Goal: Communication & Community: Answer question/provide support

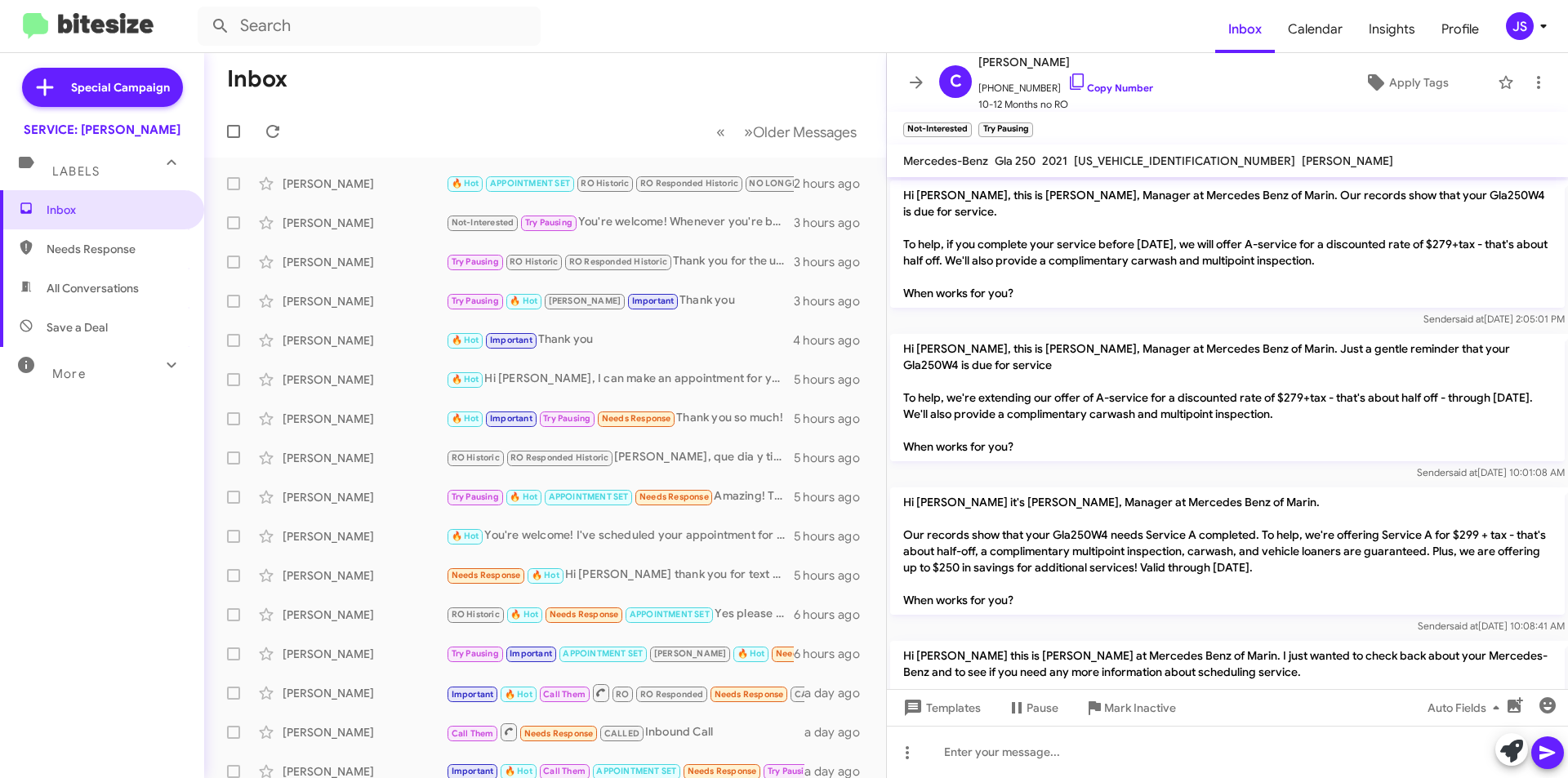
scroll to position [391, 0]
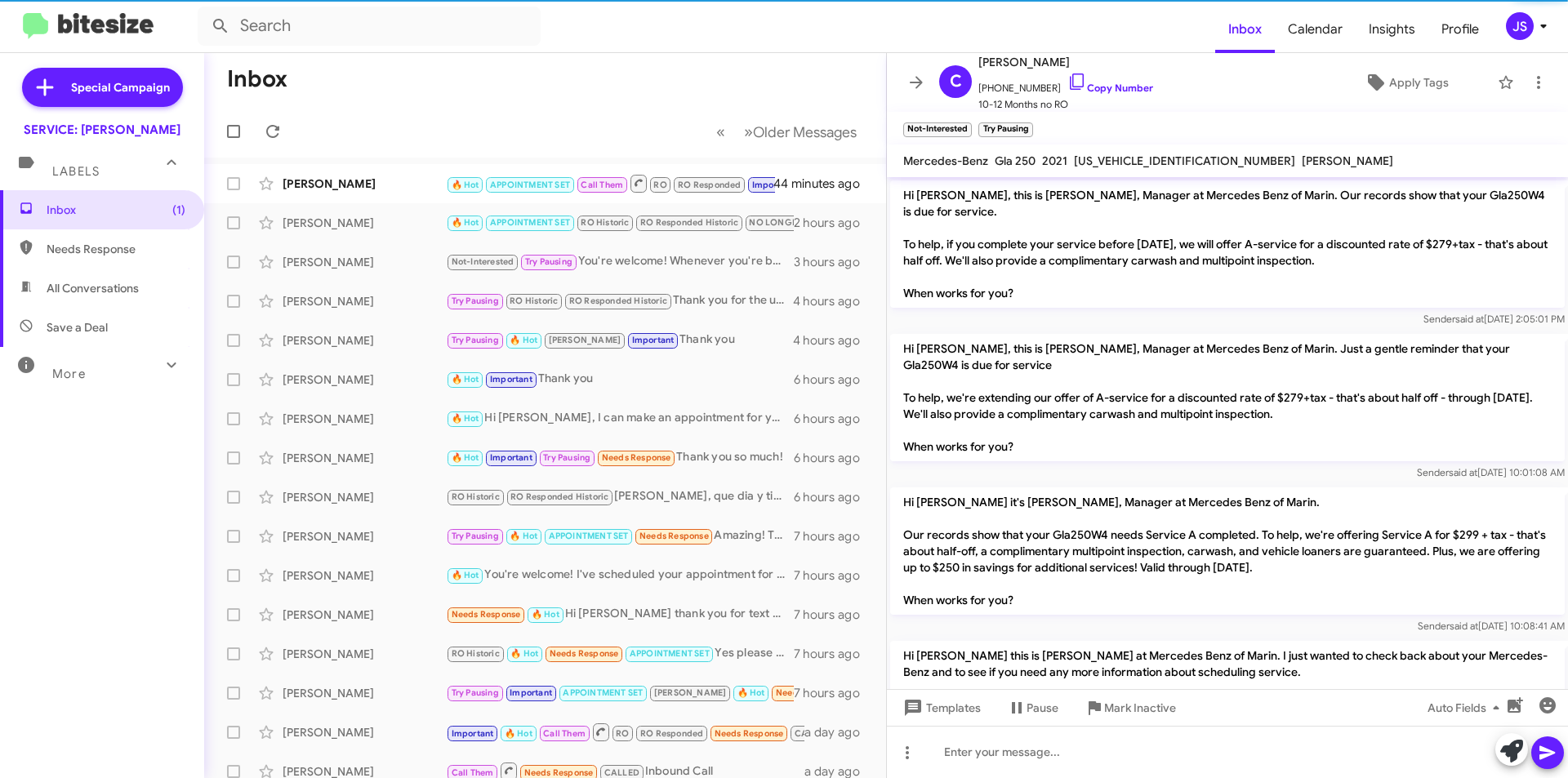
scroll to position [424, 0]
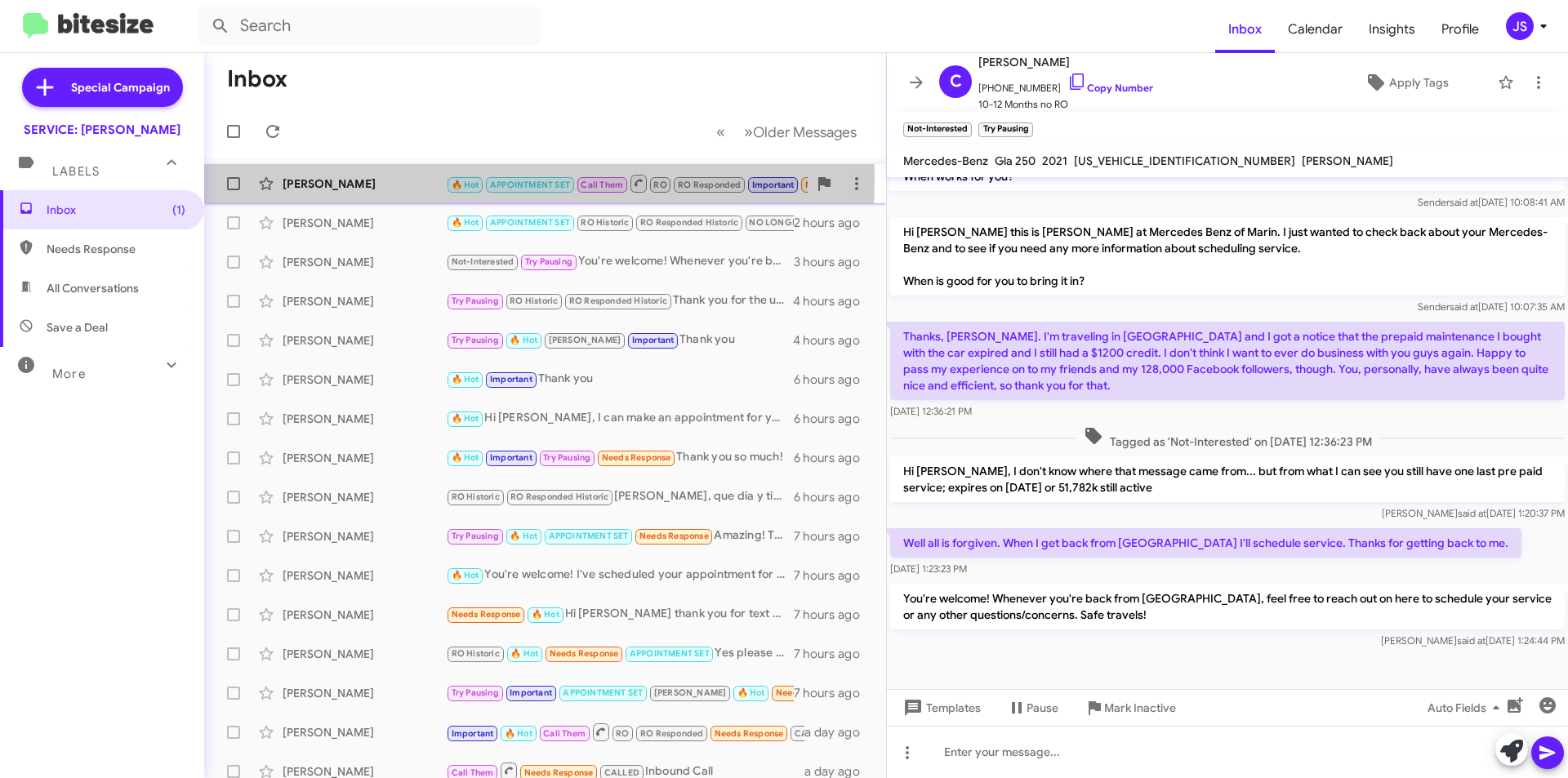
click at [343, 180] on div "Albert Sunwoo" at bounding box center [365, 183] width 164 height 16
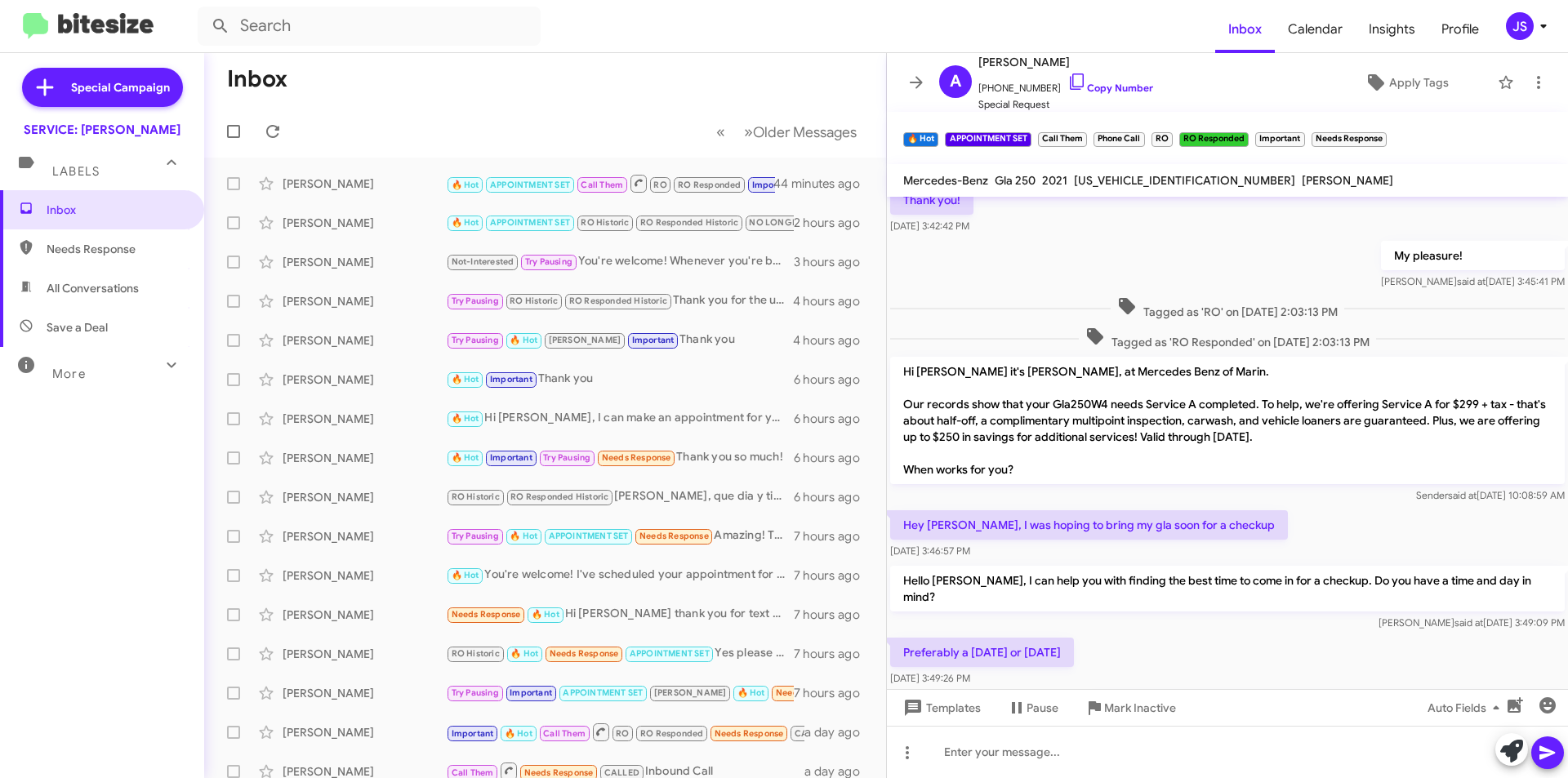
scroll to position [1905, 0]
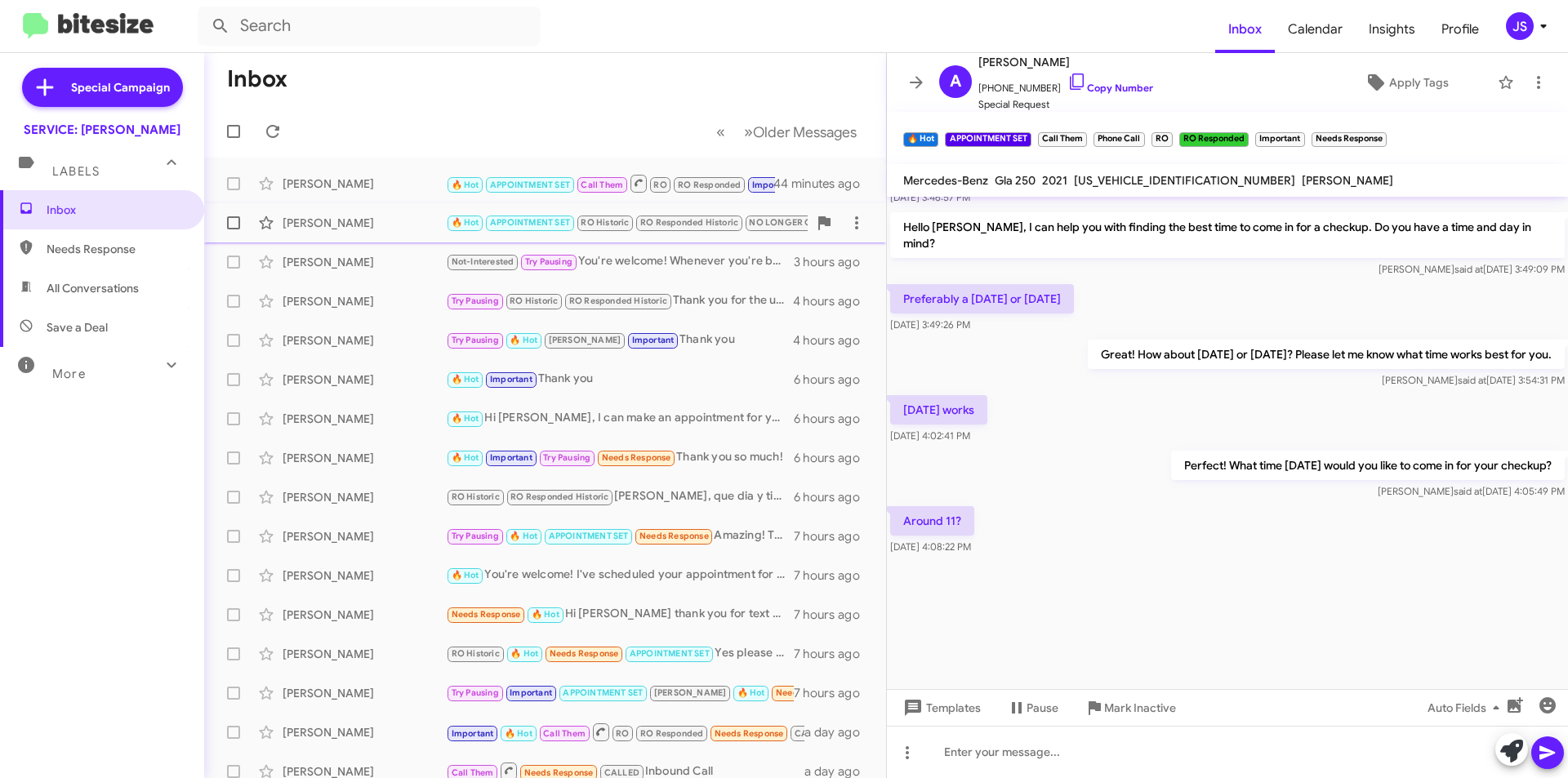
click at [353, 227] on div "[PERSON_NAME]" at bounding box center [365, 222] width 164 height 16
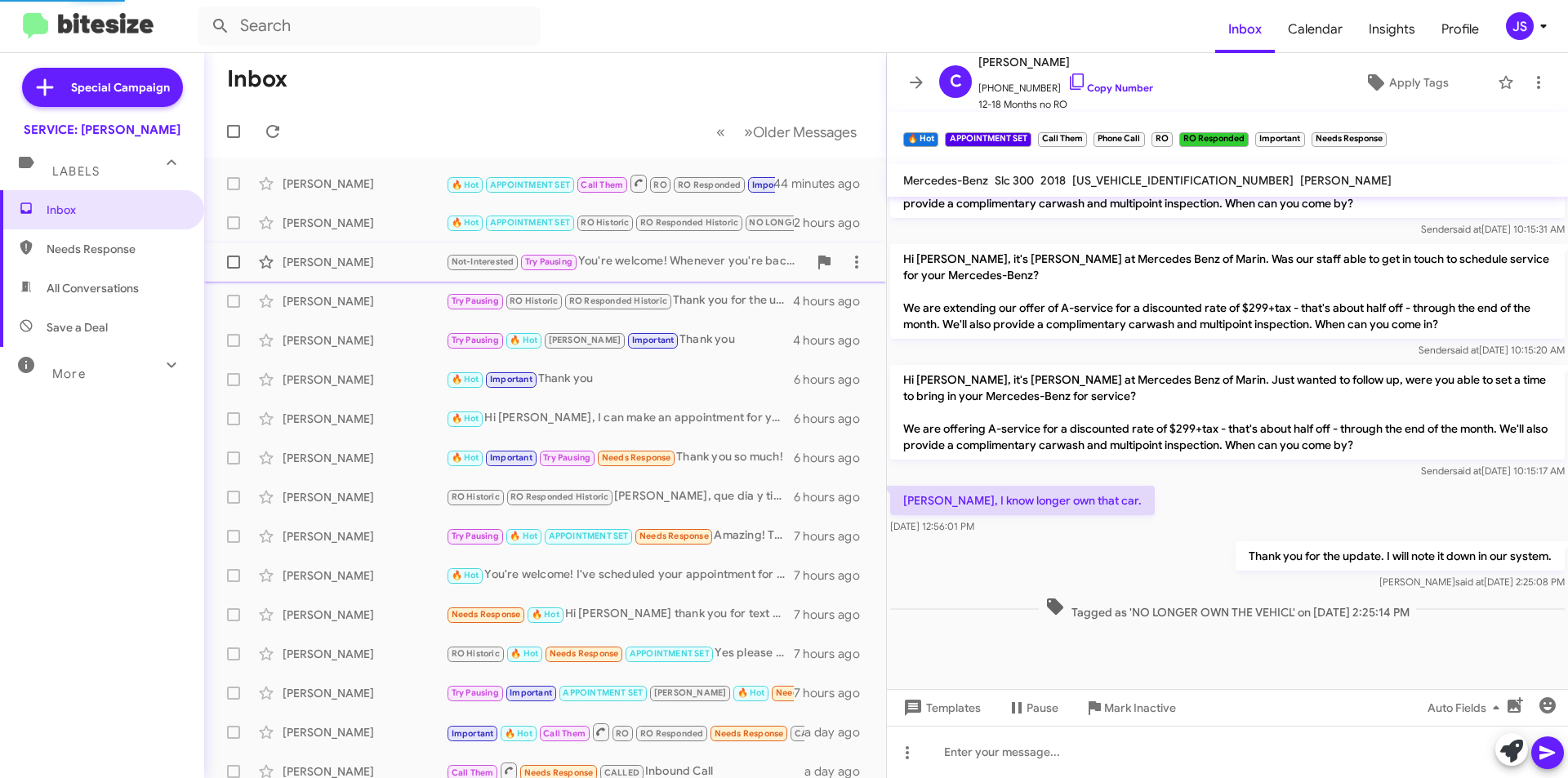
scroll to position [955, 0]
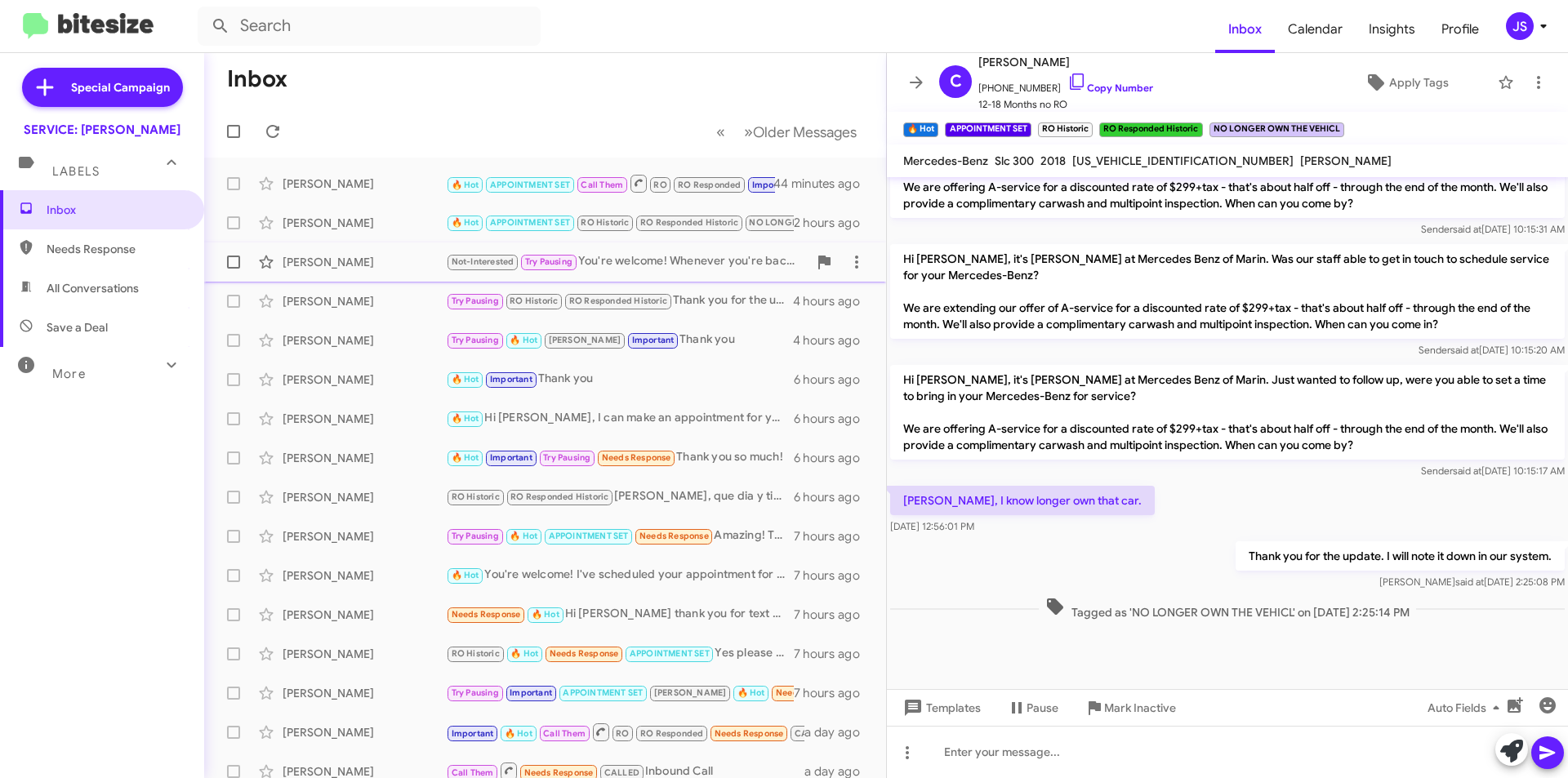
click at [355, 258] on div "[PERSON_NAME]" at bounding box center [365, 262] width 164 height 16
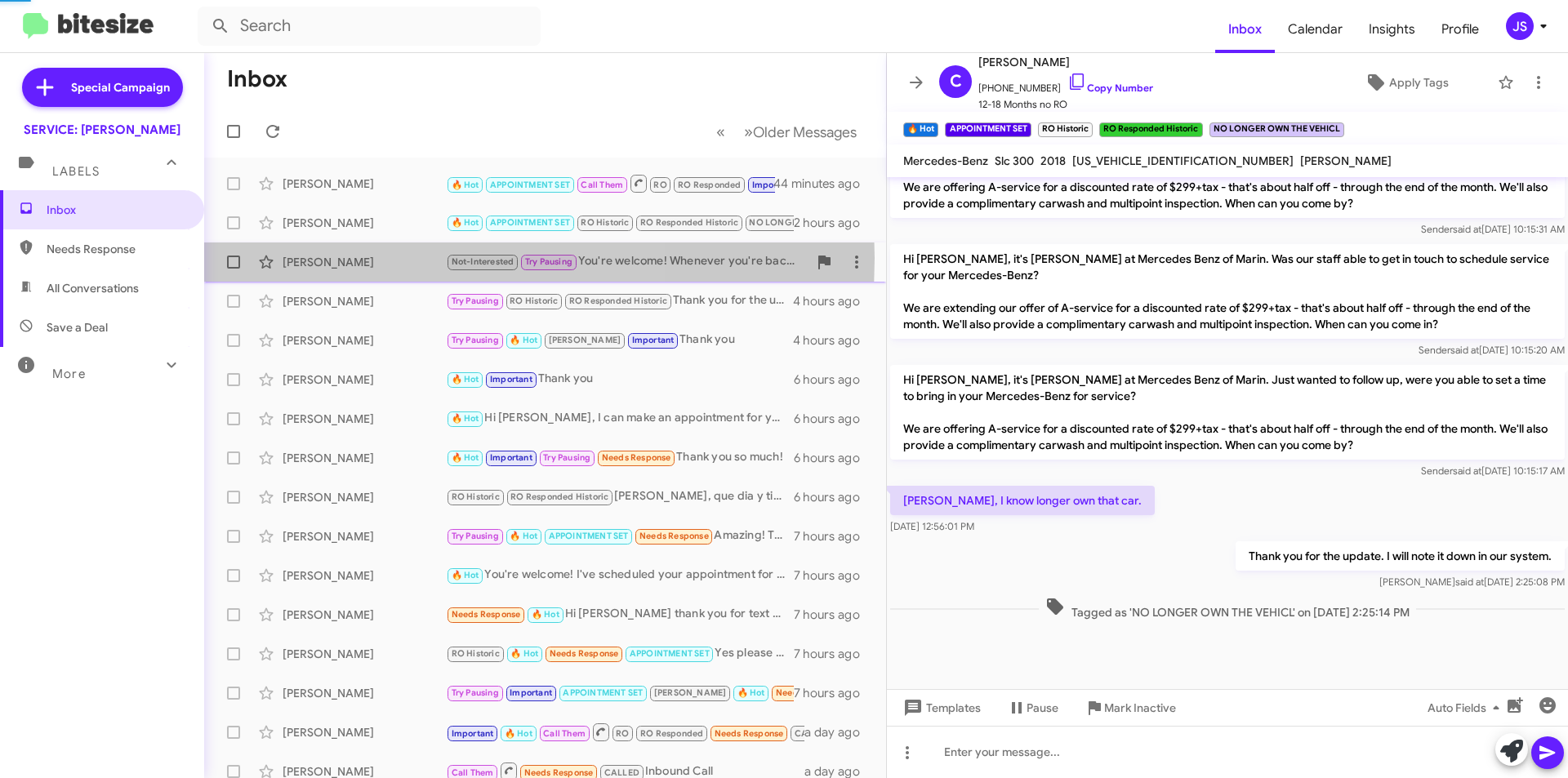
scroll to position [424, 0]
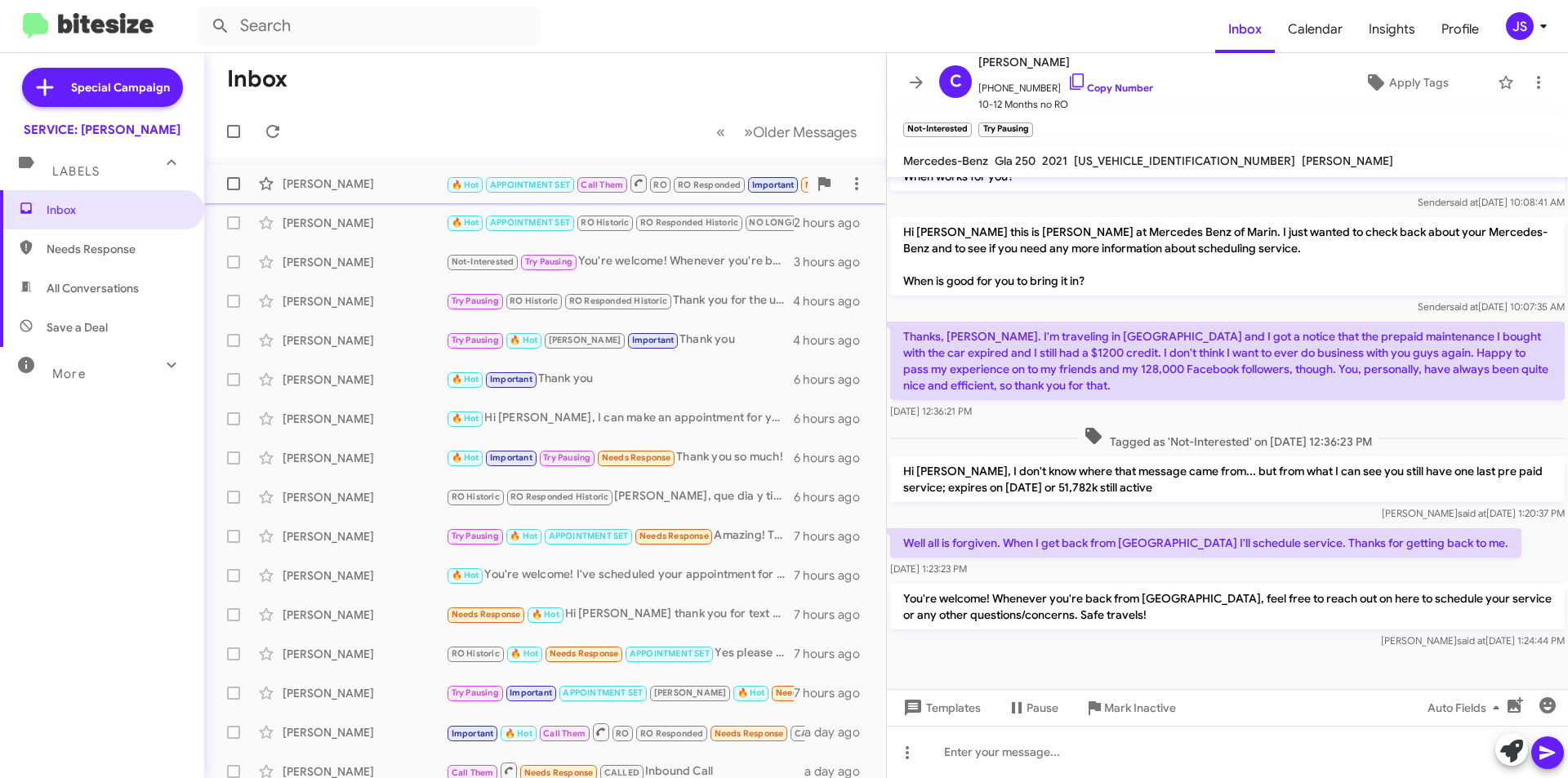
click at [316, 189] on div "Albert Sunwoo" at bounding box center [365, 183] width 164 height 16
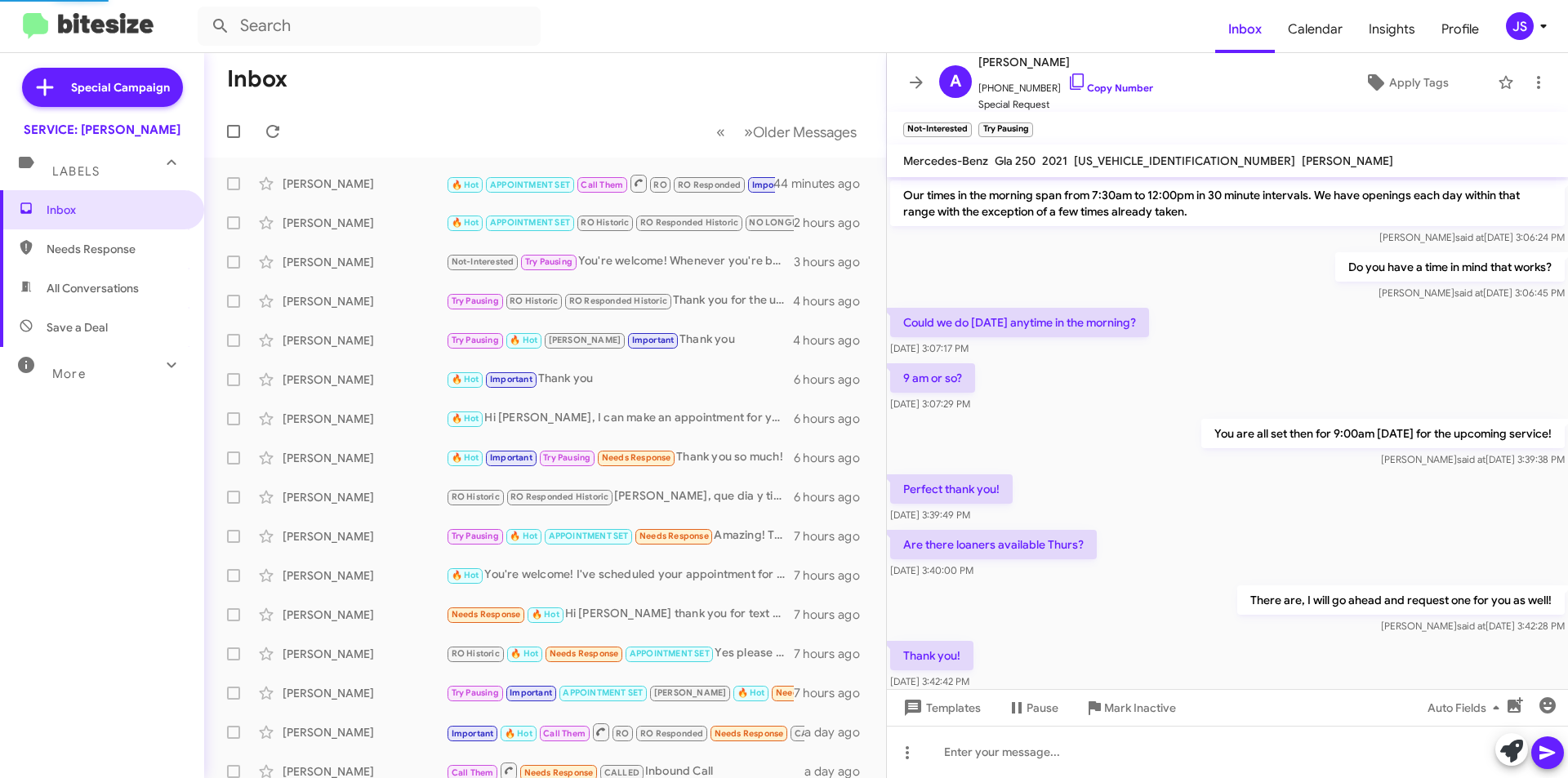
scroll to position [82, 0]
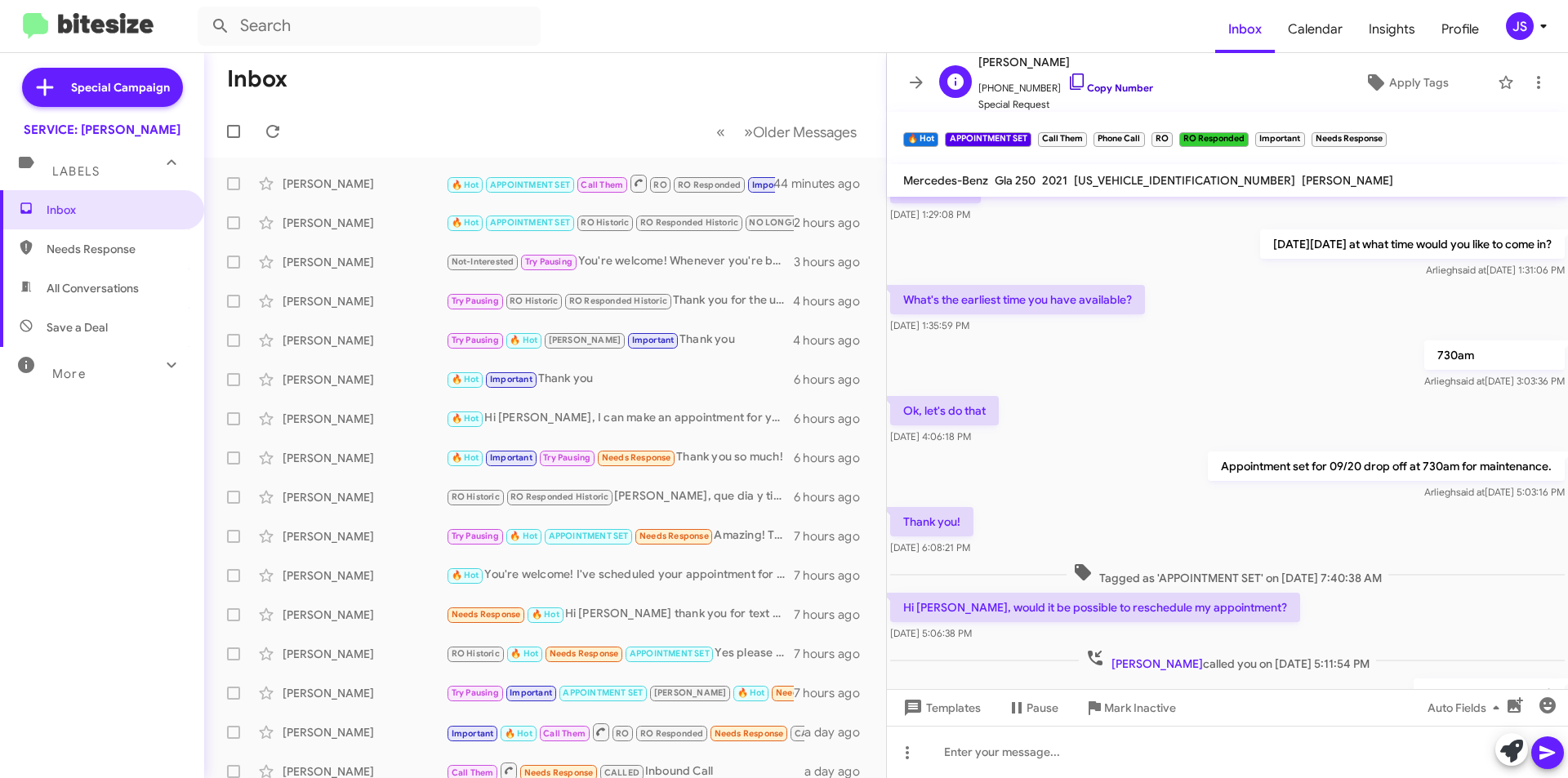
click at [1068, 79] on icon at bounding box center [1077, 81] width 20 height 20
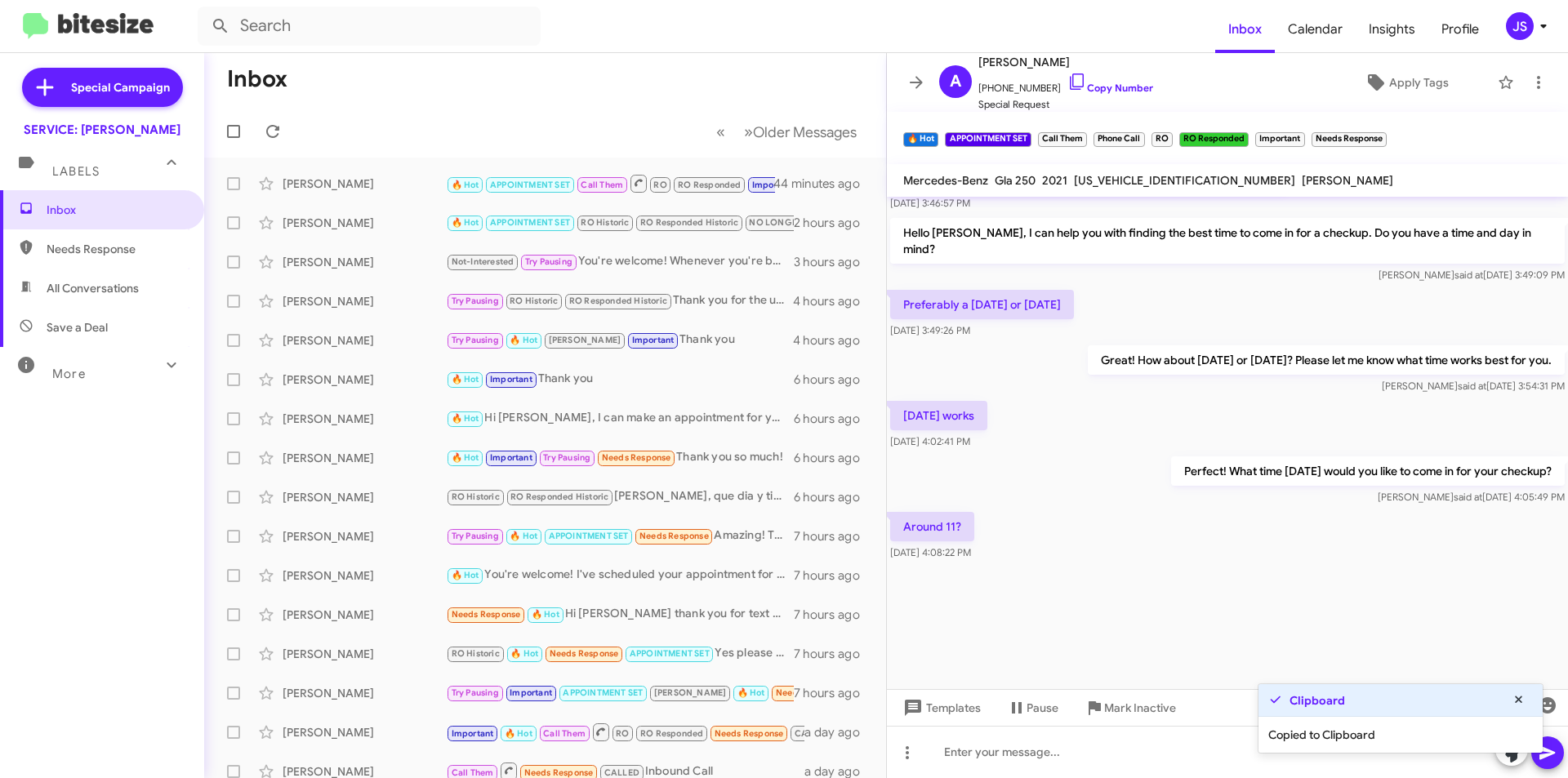
scroll to position [1905, 0]
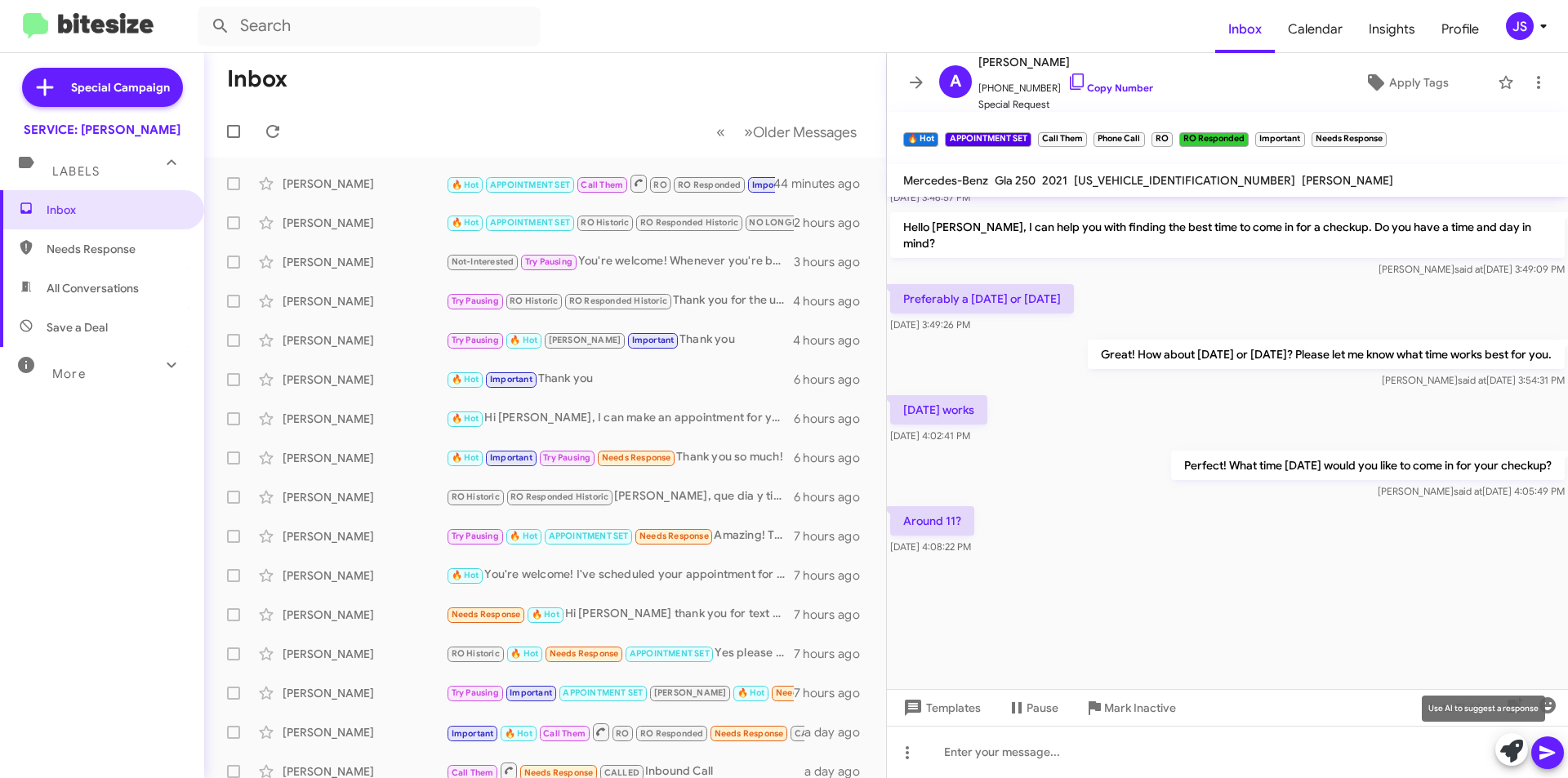
click at [1504, 748] on icon at bounding box center [1512, 751] width 23 height 23
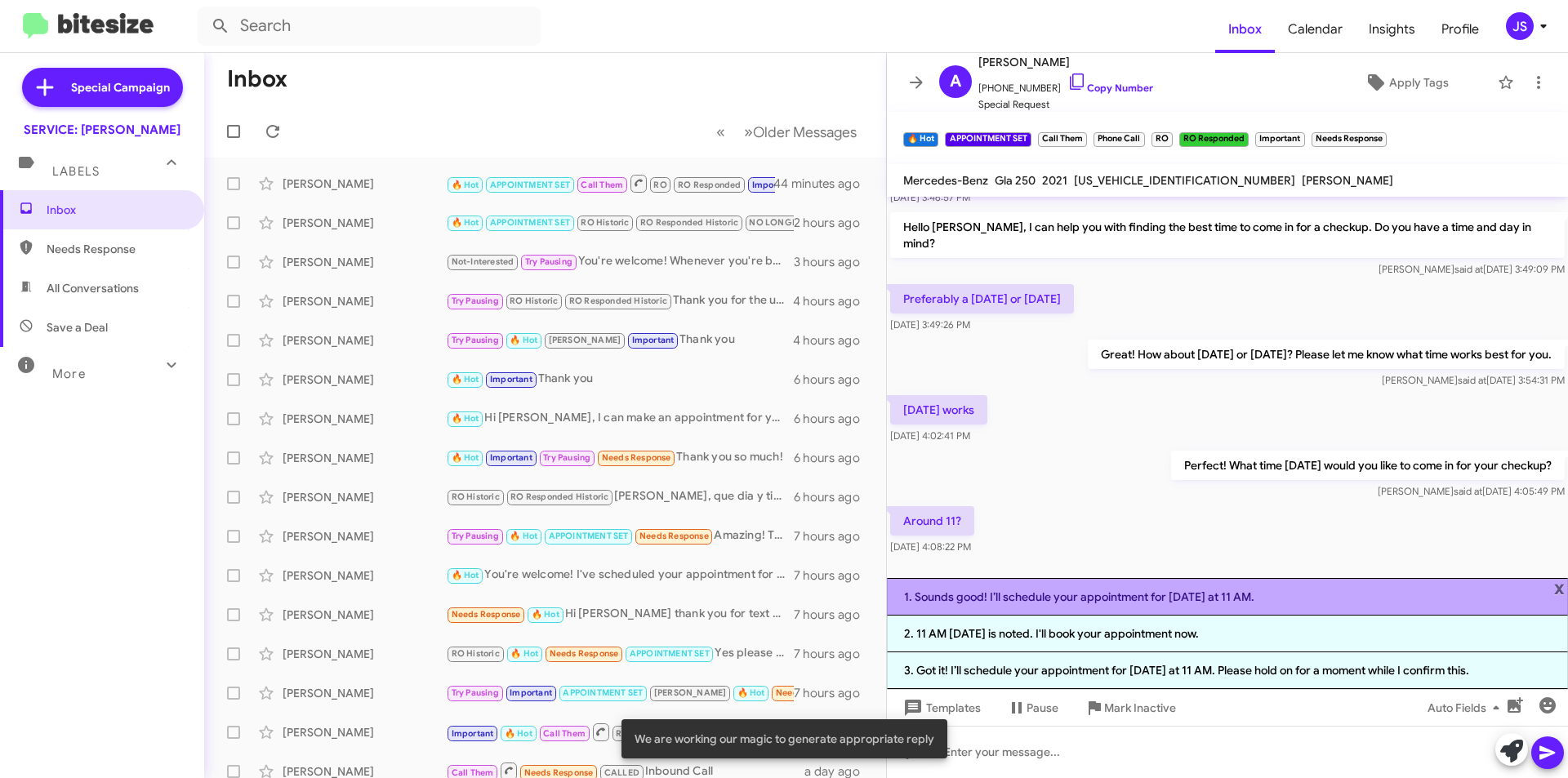
click at [1242, 591] on li "1. Sounds good! I’ll schedule your appointment for Saturday at 11 AM." at bounding box center [1227, 597] width 681 height 37
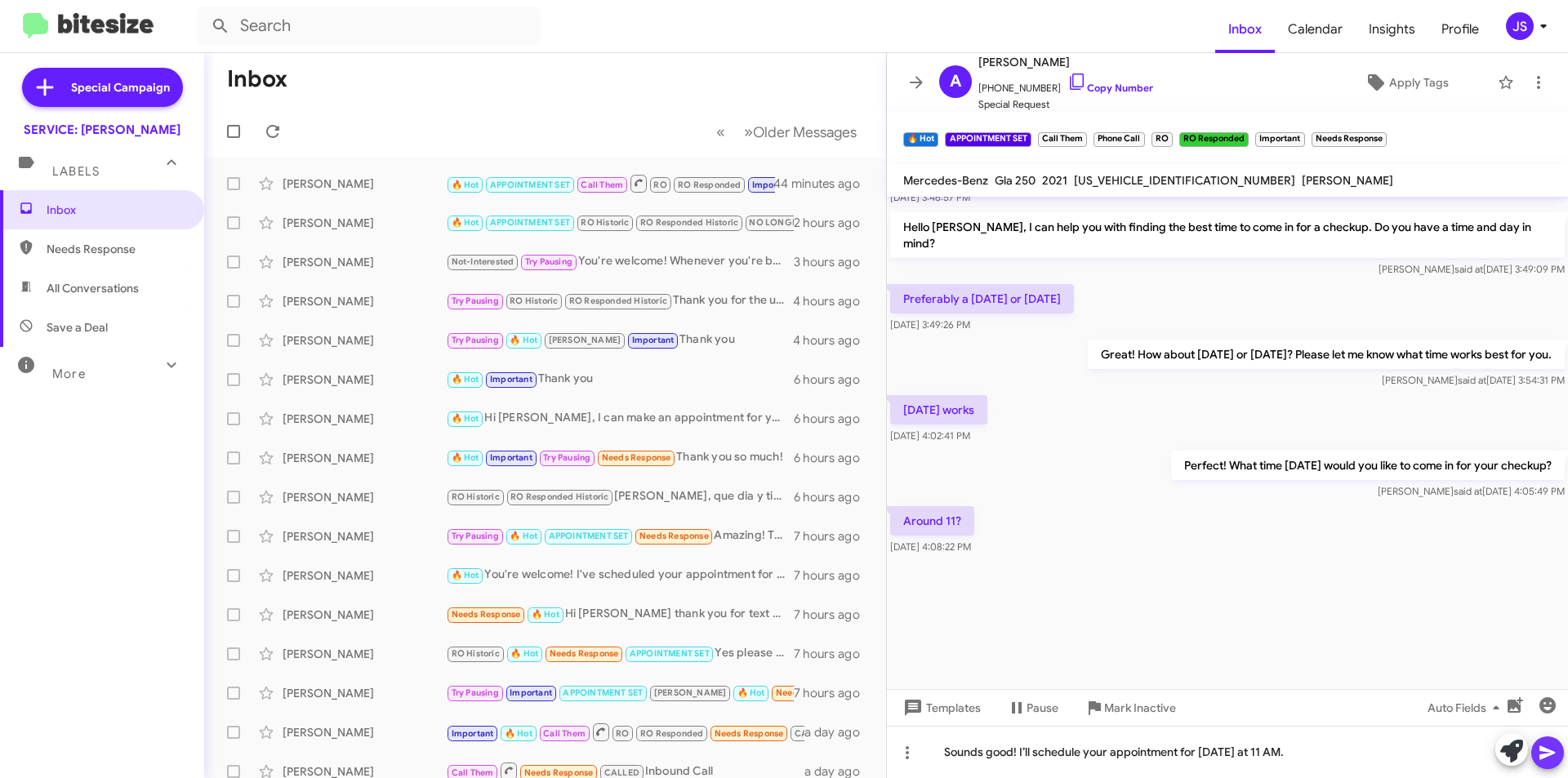
click at [1552, 758] on icon at bounding box center [1548, 752] width 20 height 20
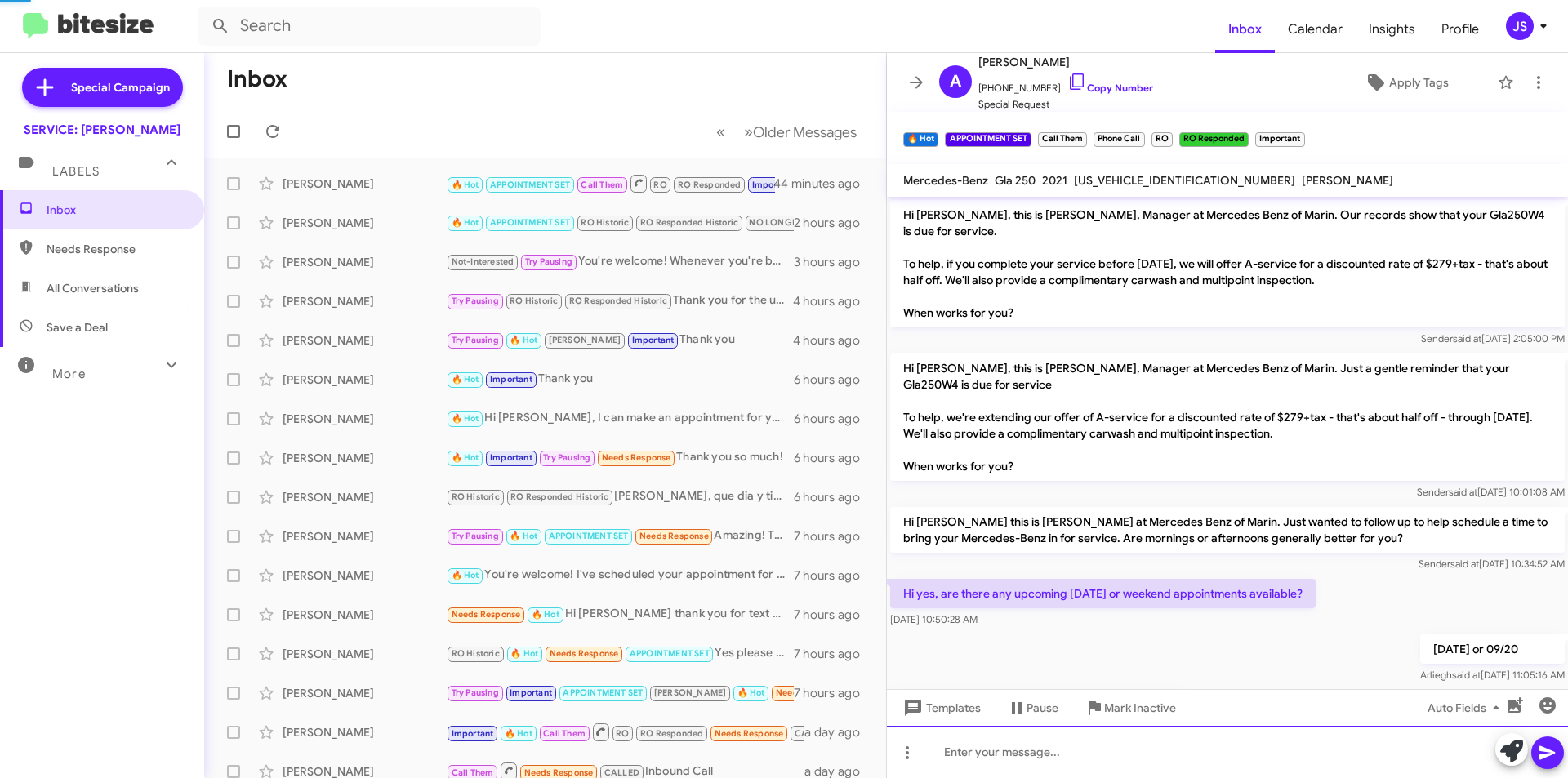
scroll to position [82, 0]
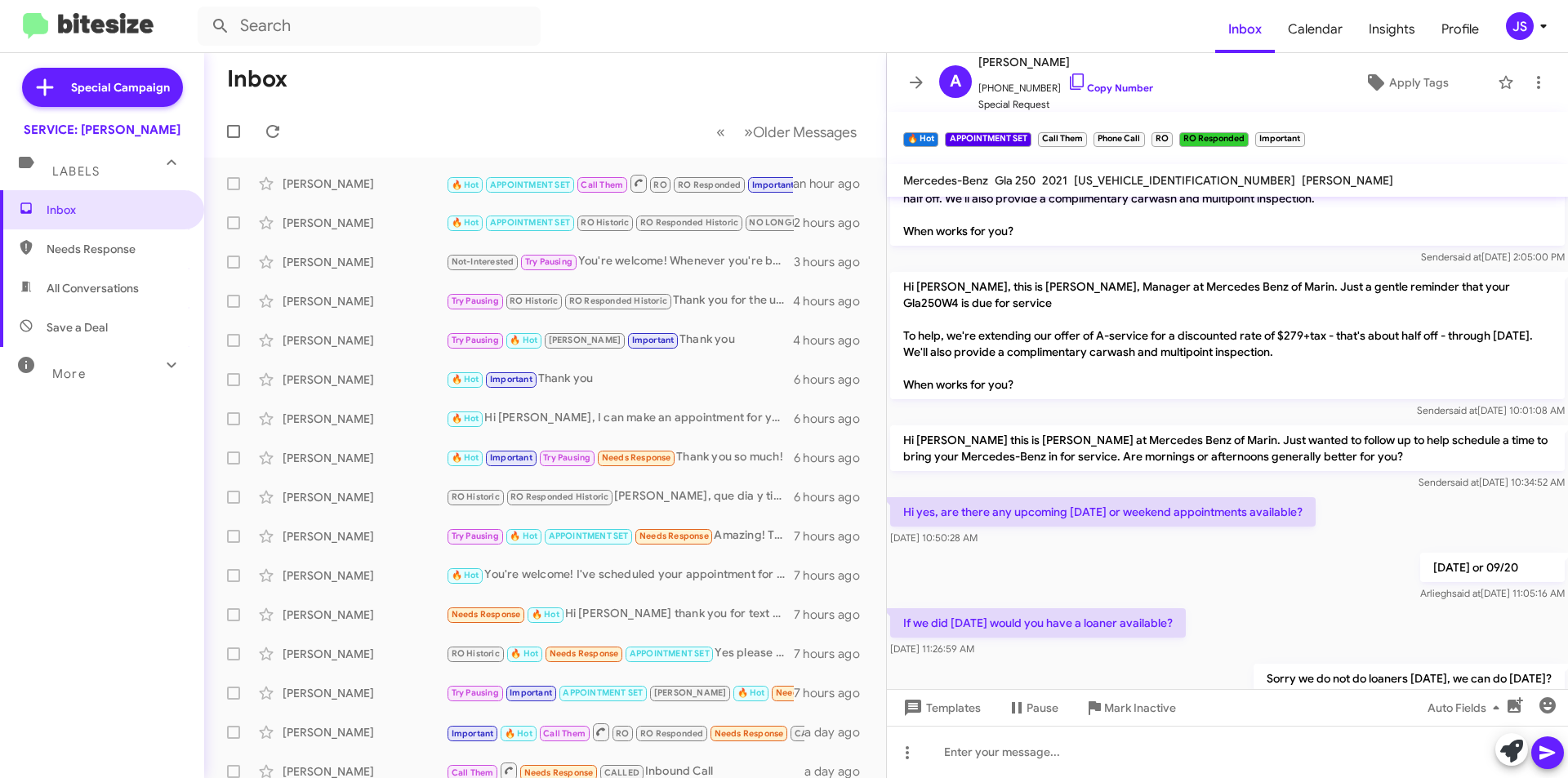
click at [159, 332] on span "Save a Deal" at bounding box center [102, 327] width 205 height 39
type input "in:not-interested"
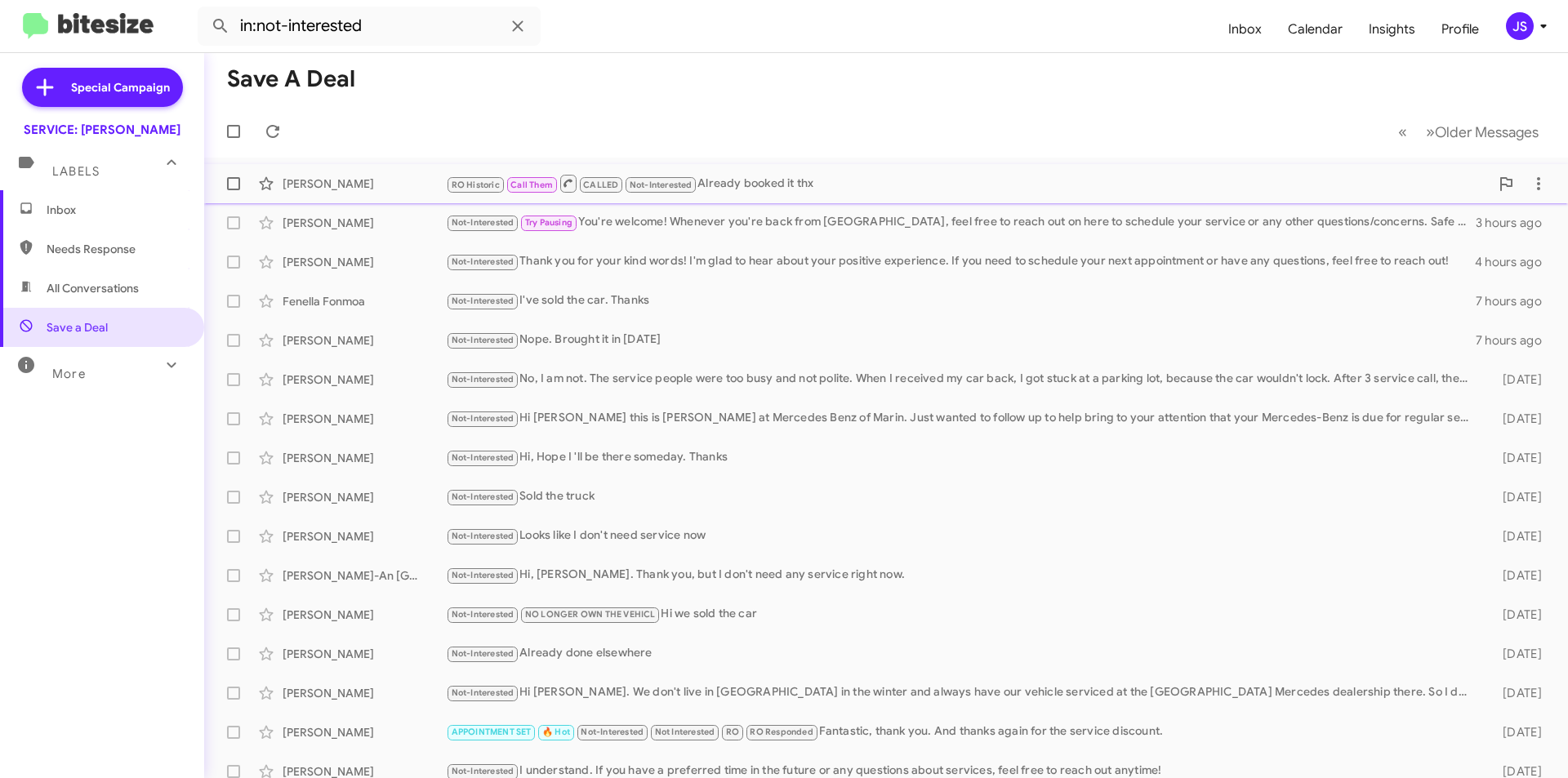
click at [330, 183] on div "Entela Wolberg" at bounding box center [365, 183] width 164 height 16
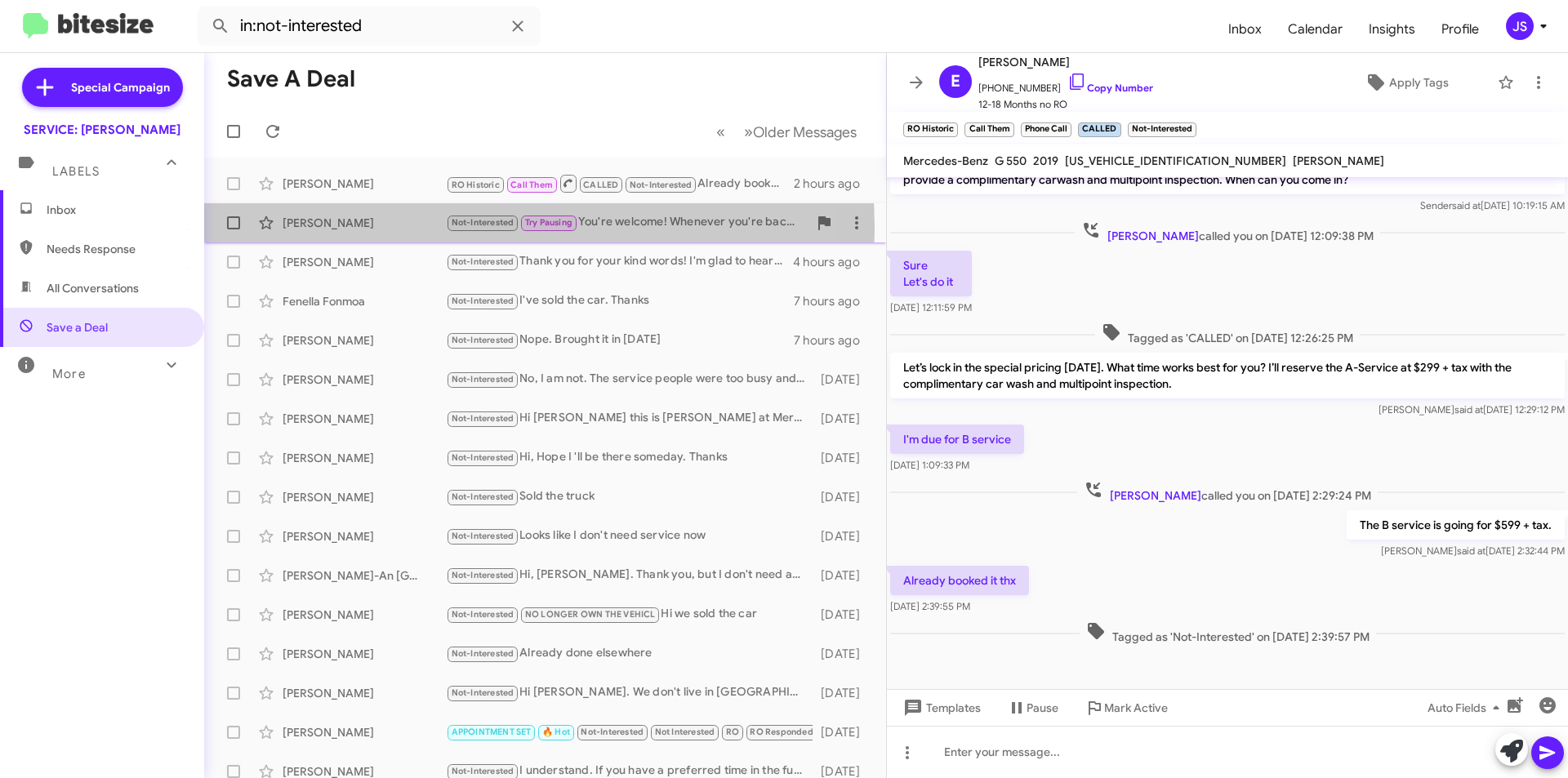
click at [337, 228] on div "[PERSON_NAME]" at bounding box center [365, 222] width 164 height 16
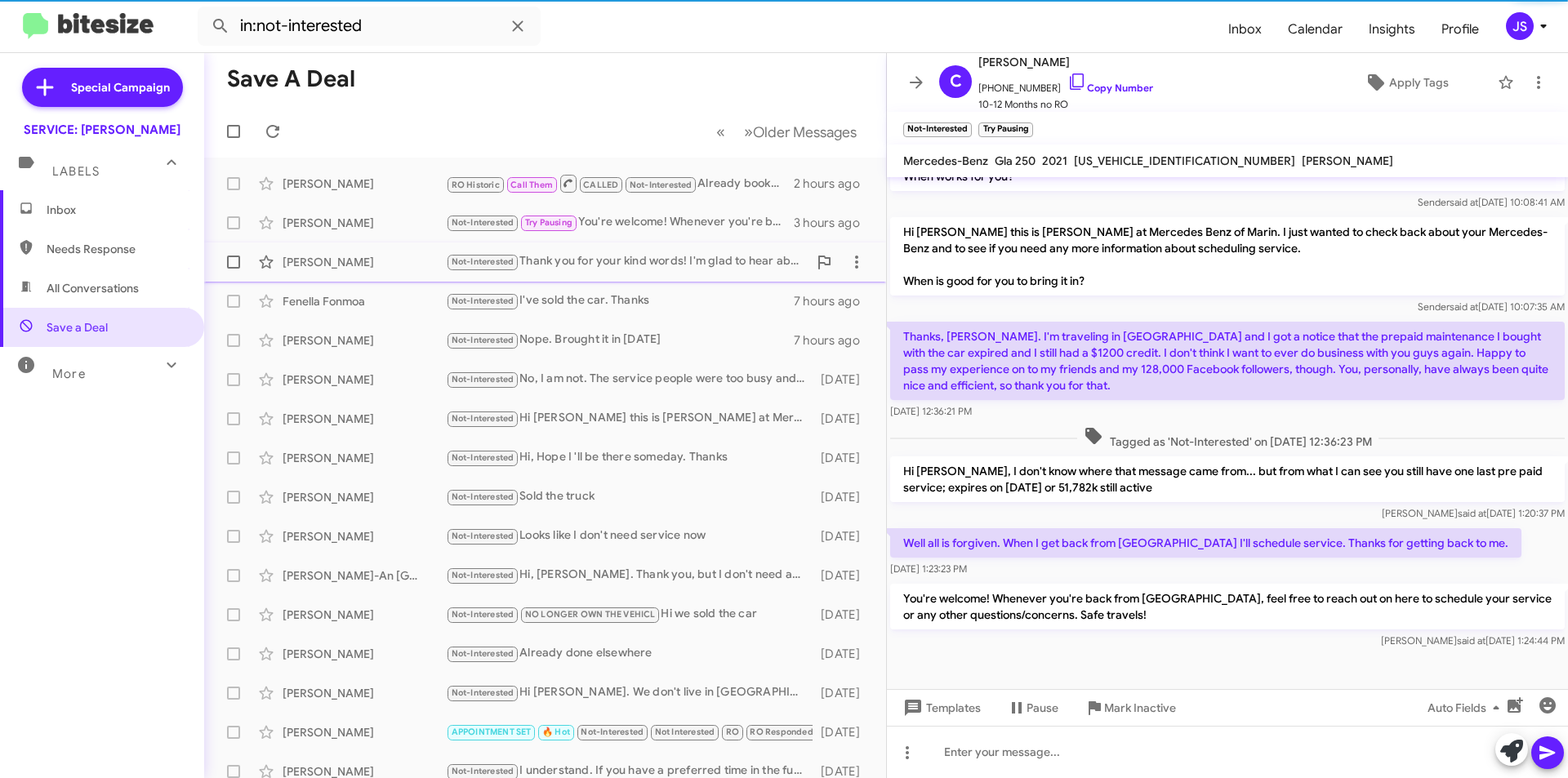
click at [339, 262] on div "Daniel Oakley" at bounding box center [365, 262] width 164 height 16
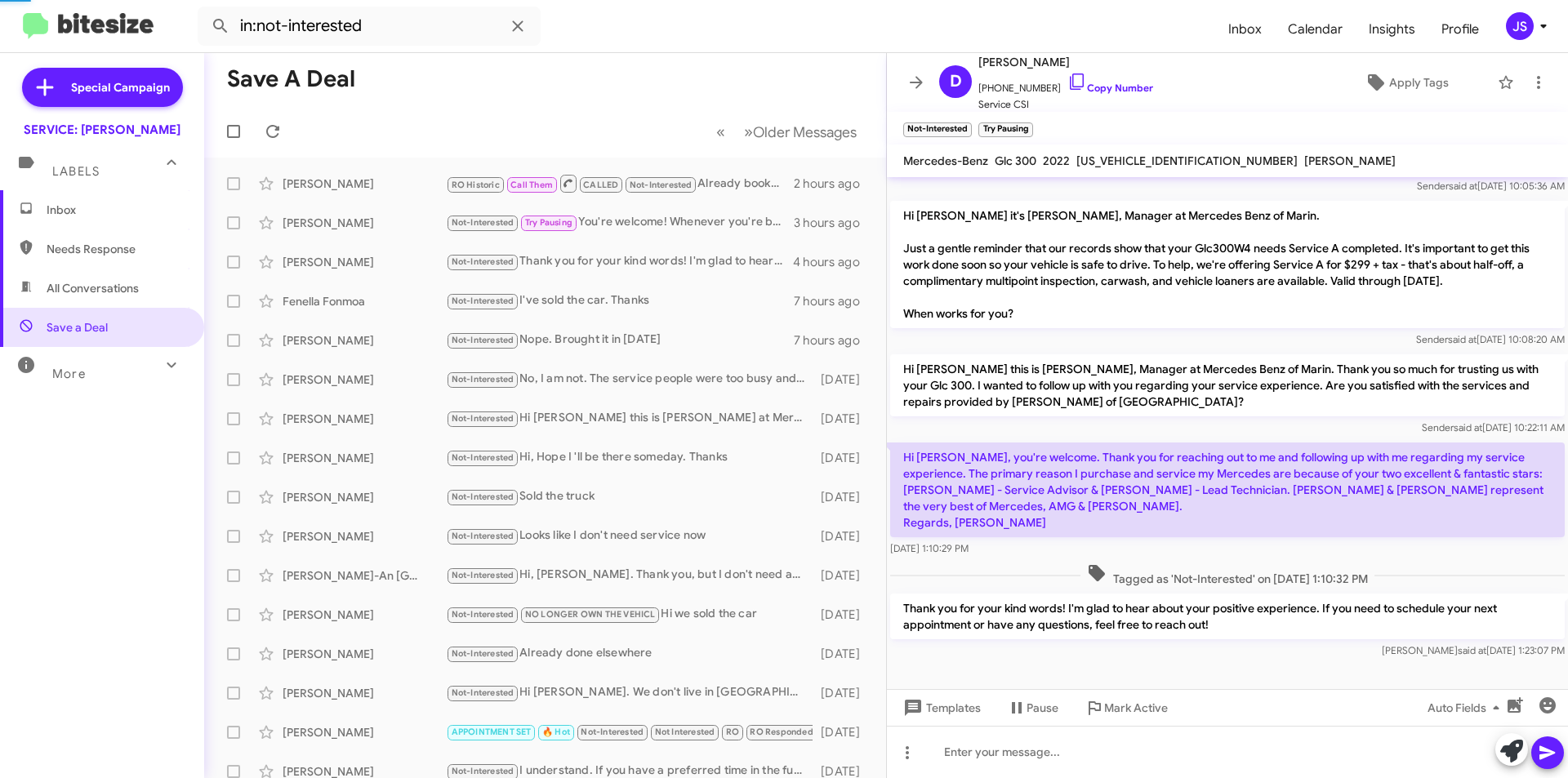
scroll to position [446, 0]
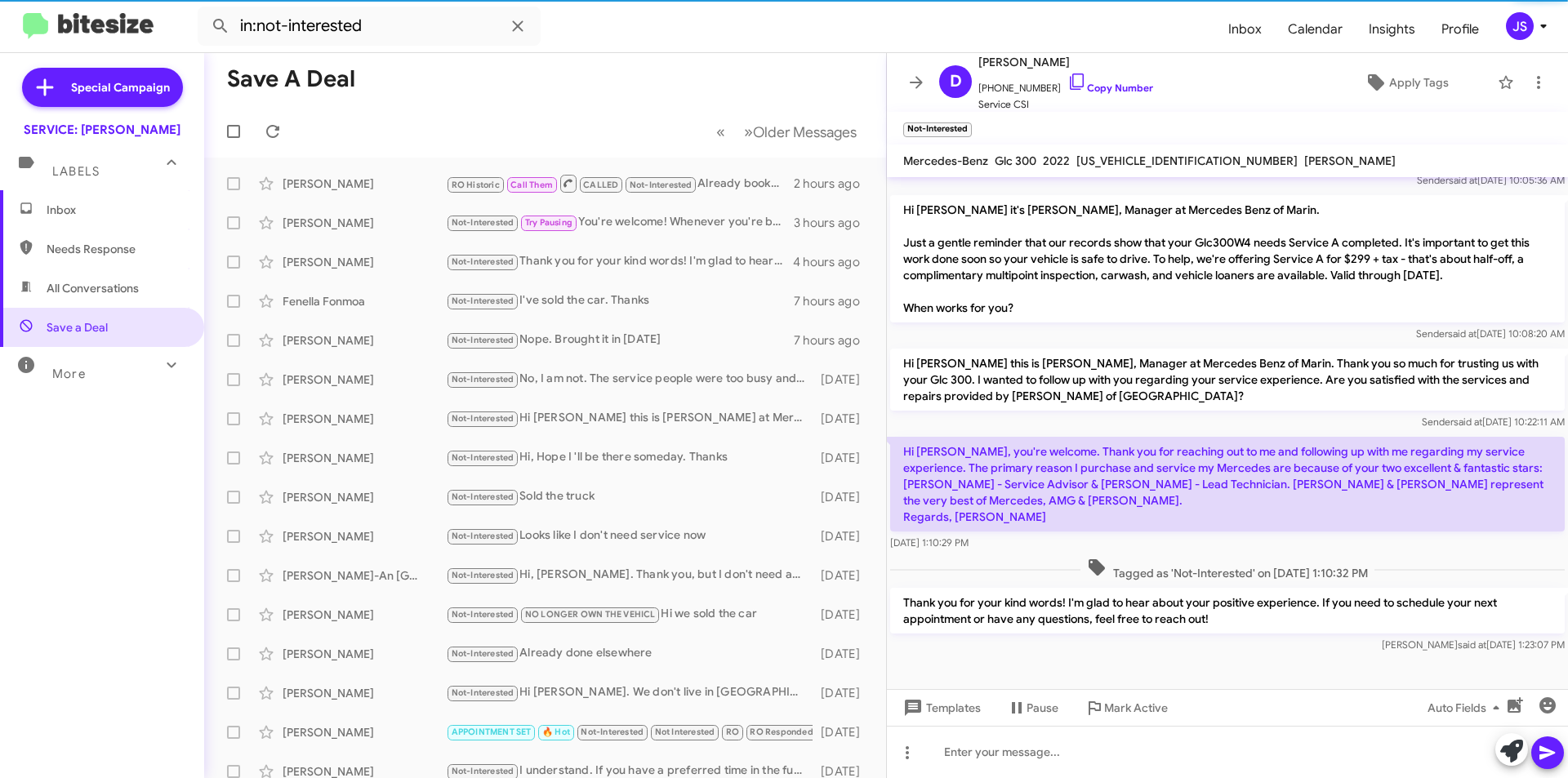
click at [89, 199] on span "Inbox" at bounding box center [102, 210] width 205 height 39
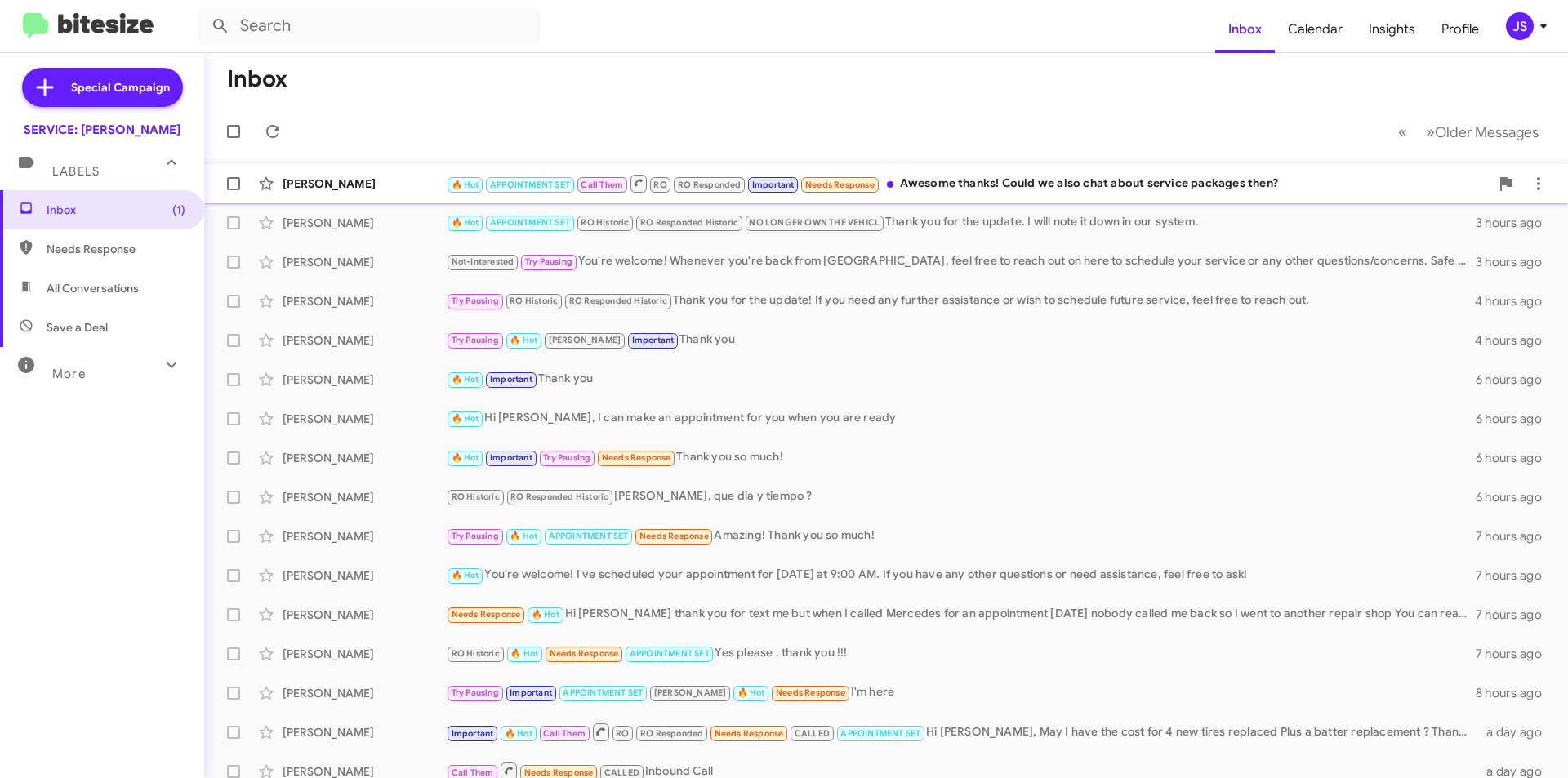
click at [376, 193] on div "Albert Sunwoo 🔥 Hot APPOINTMENT SET Call Them RO RO Responded Important Needs R…" at bounding box center [886, 183] width 1338 height 32
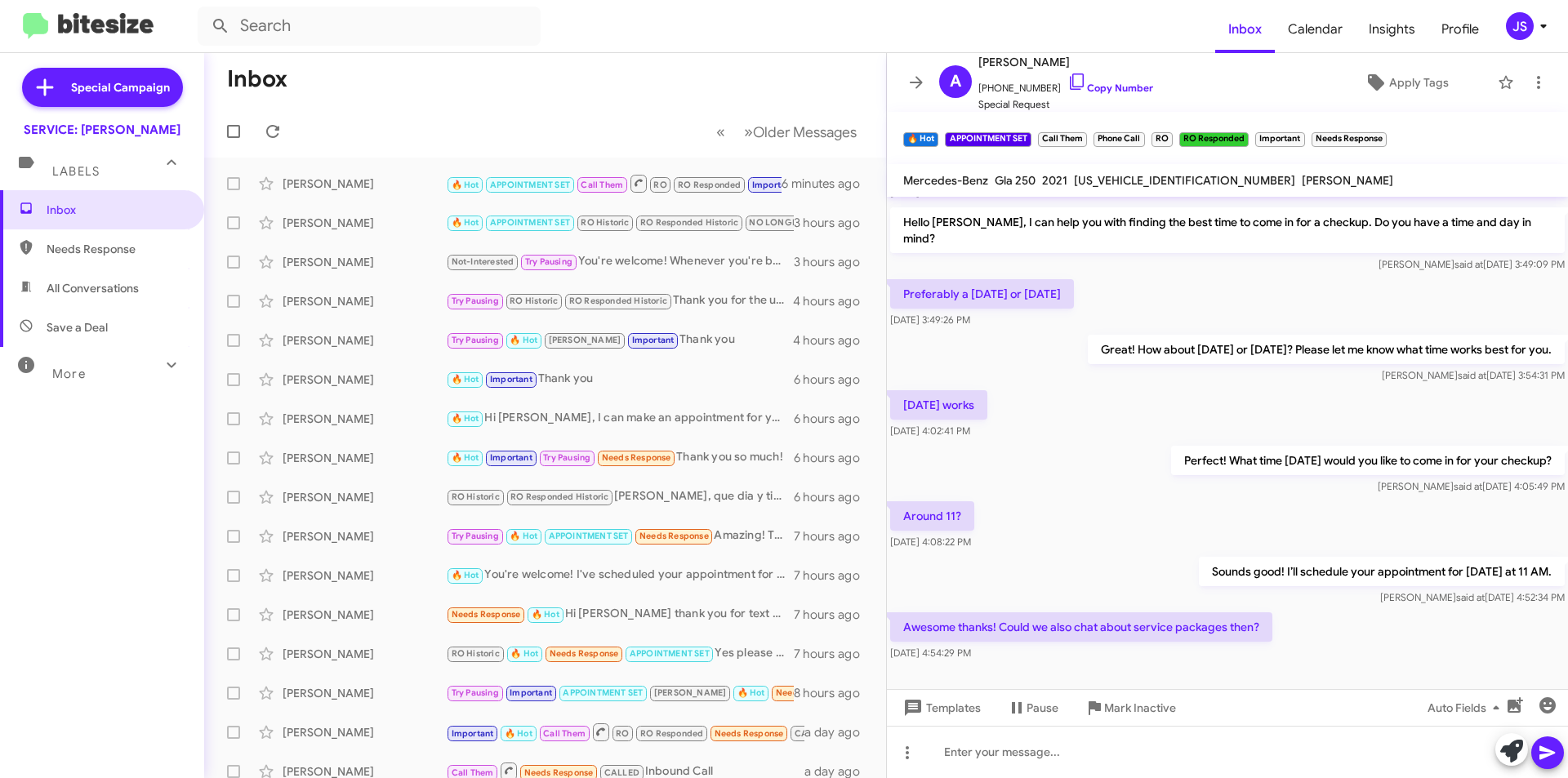
scroll to position [747, 0]
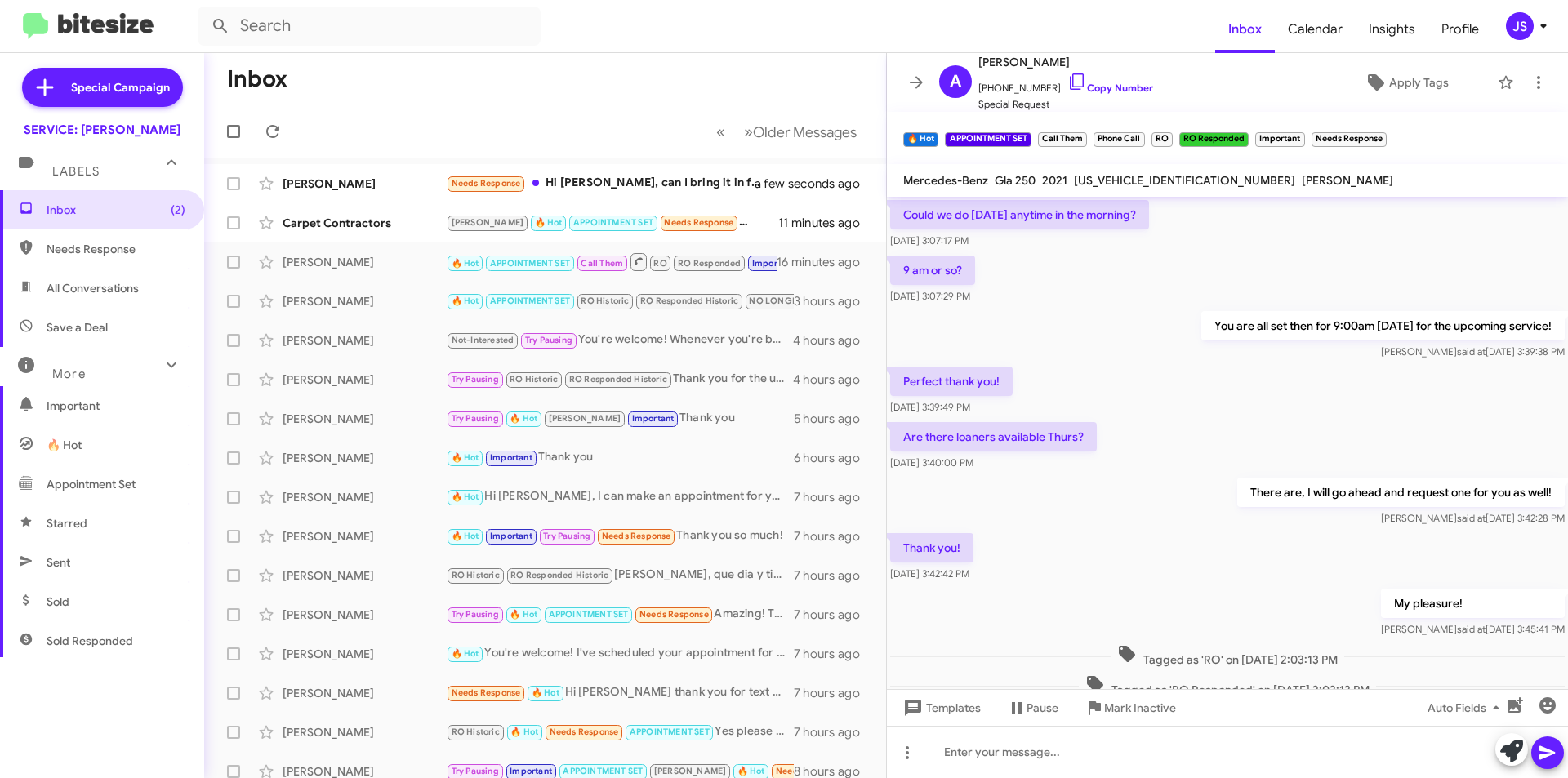
scroll to position [747, 0]
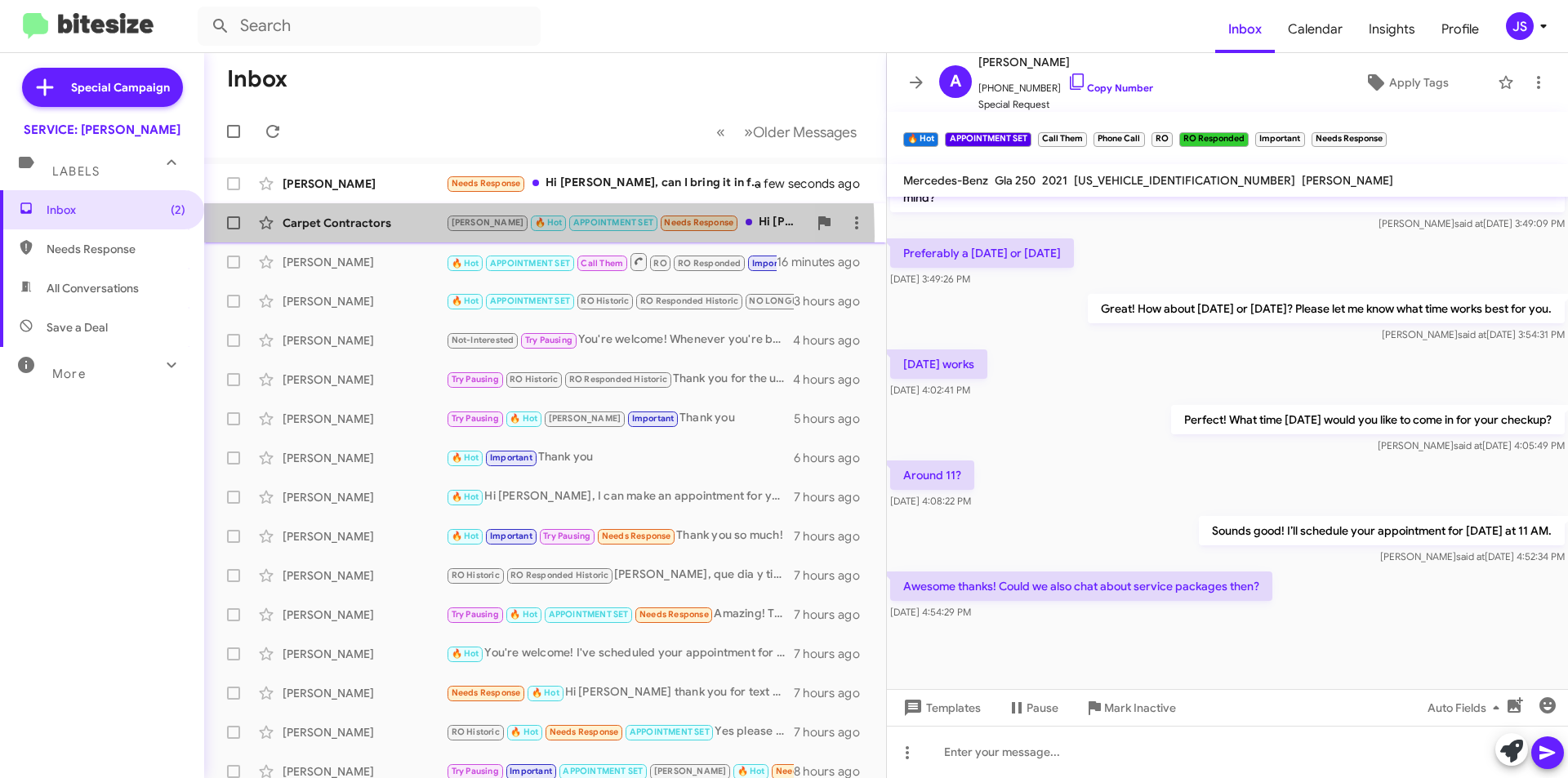
click at [326, 236] on div "Carpet Contractors RAUL 🔥 Hot APPOINTMENT SET Needs Response Hi Omar. My apolog…" at bounding box center [545, 223] width 656 height 32
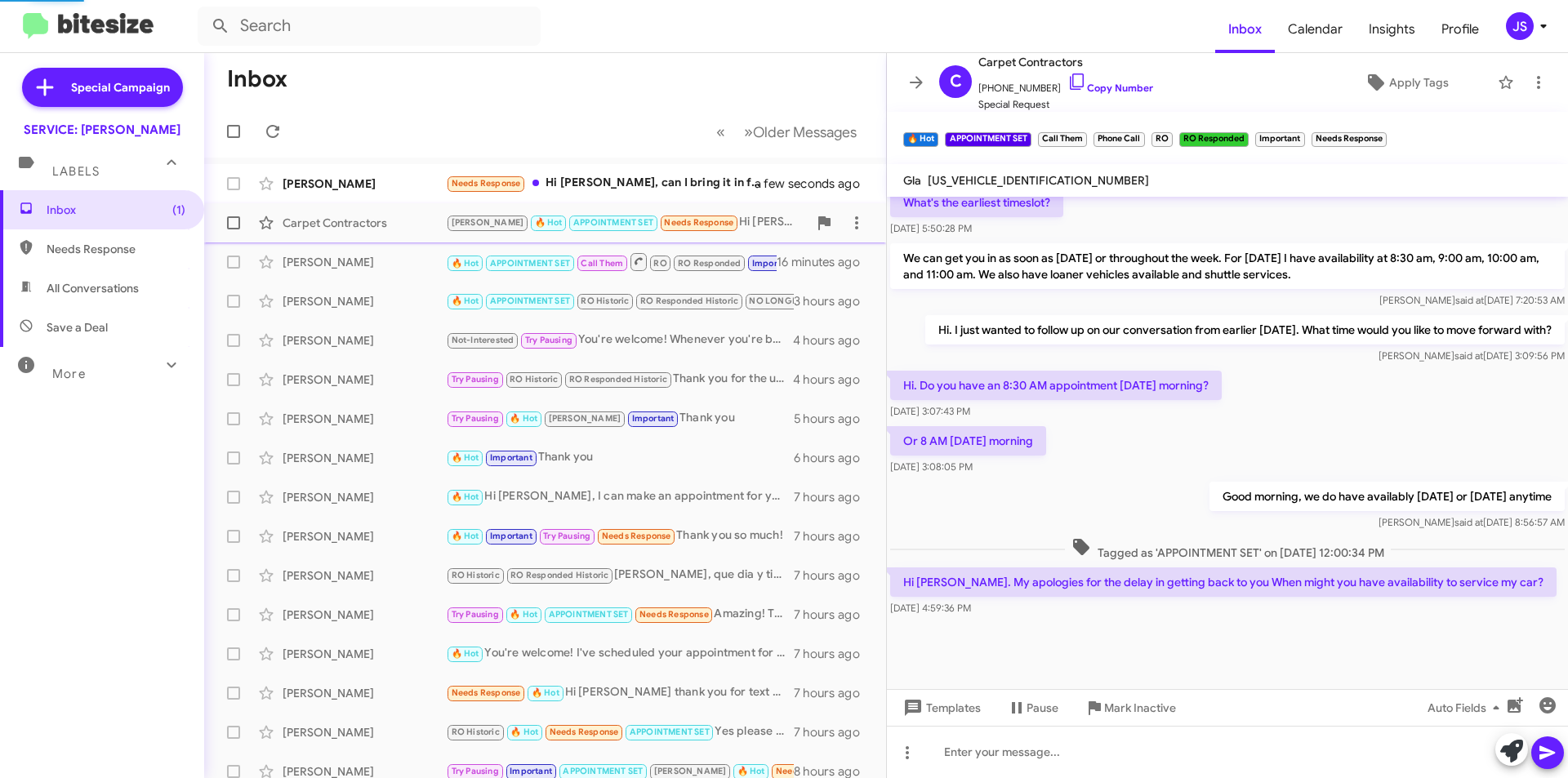
scroll to position [859, 0]
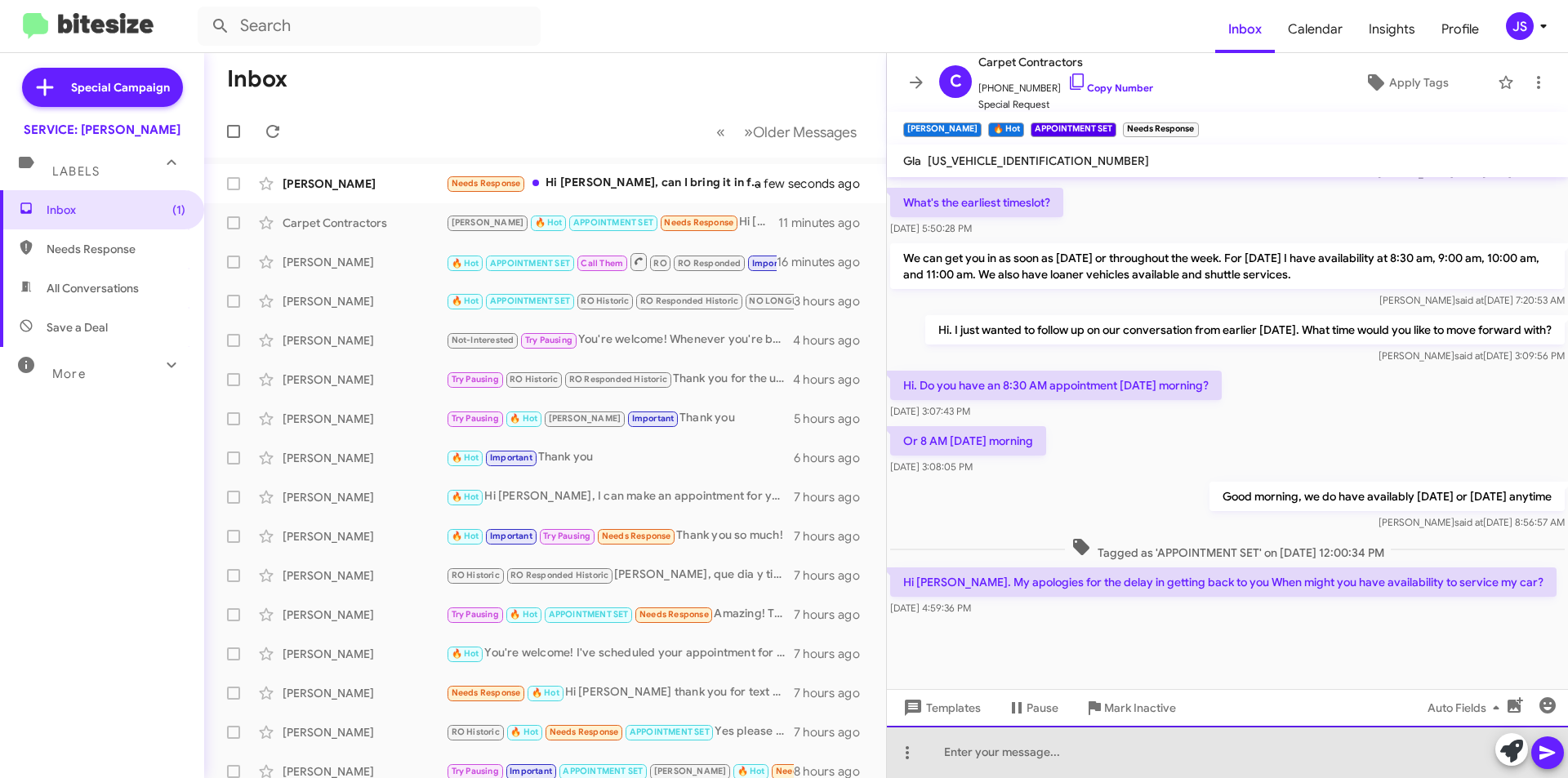
click at [1427, 758] on div at bounding box center [1227, 752] width 681 height 52
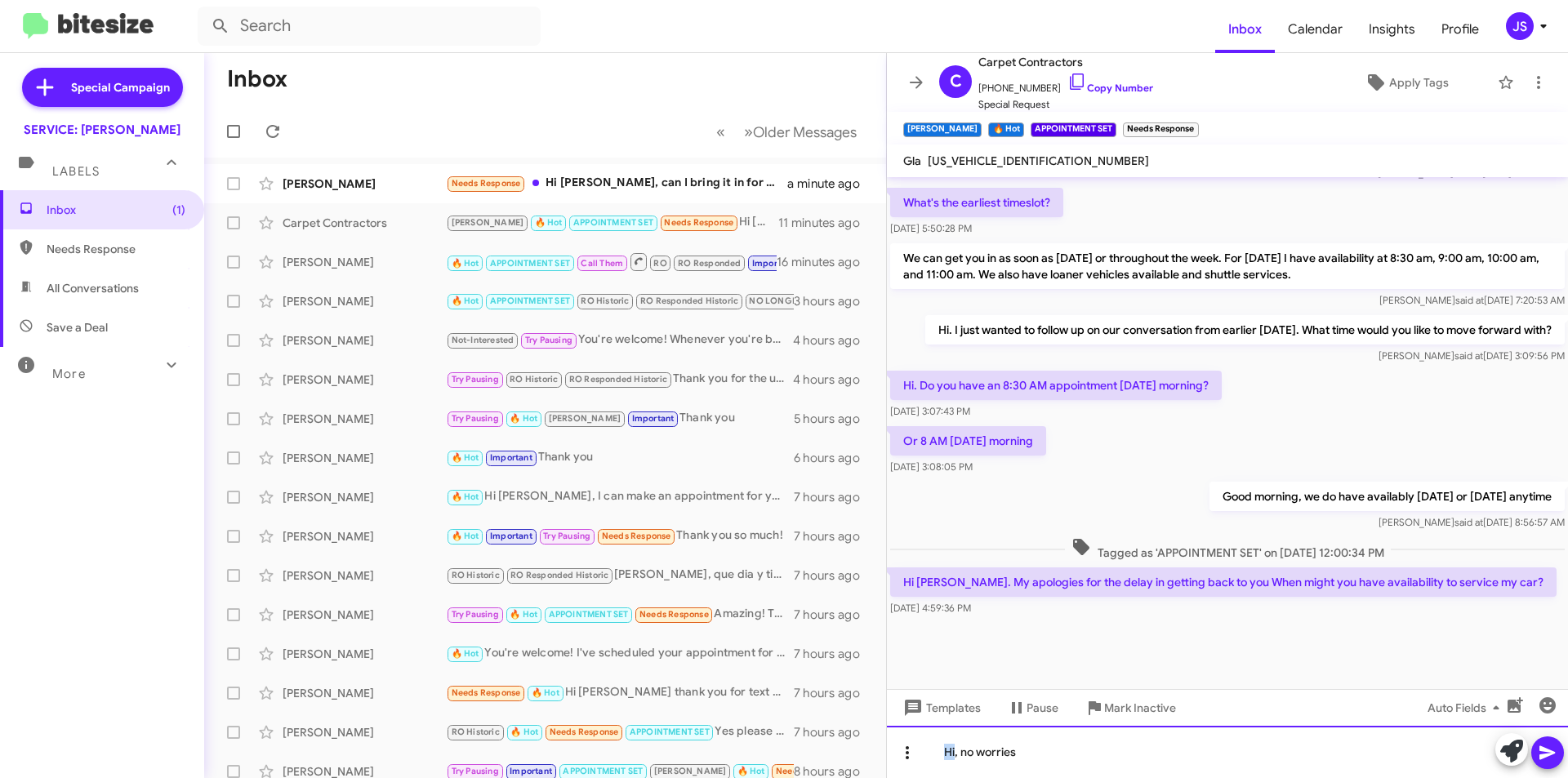
drag, startPoint x: 956, startPoint y: 754, endPoint x: 912, endPoint y: 756, distance: 44.0
click at [912, 756] on div "Hi, no worries" at bounding box center [1227, 752] width 681 height 52
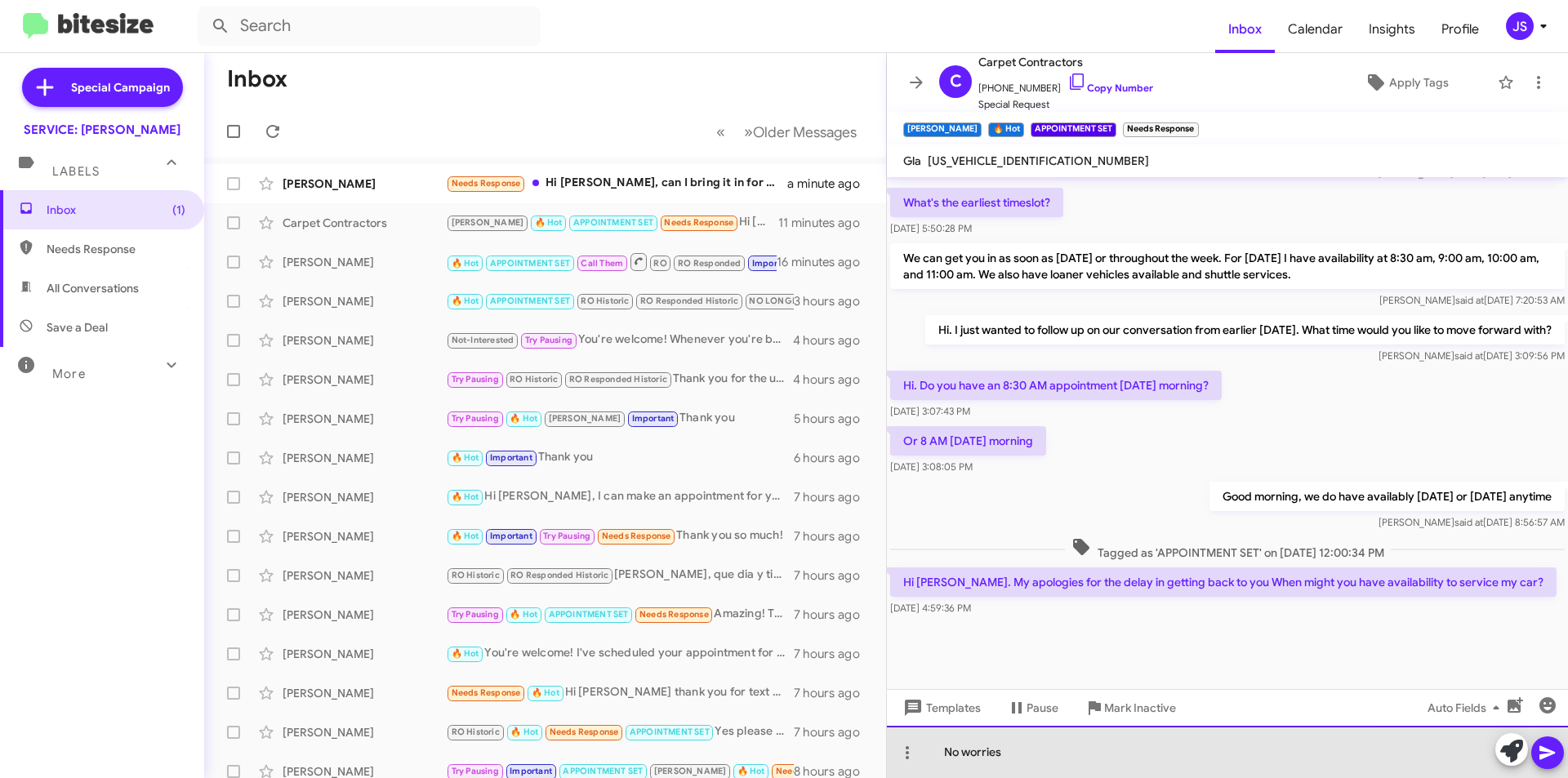
click at [1057, 751] on div "No worries" at bounding box center [1227, 752] width 681 height 52
click at [1057, 751] on div "No worries ! I have oepn availabilty any day" at bounding box center [1227, 752] width 681 height 52
click at [1257, 757] on div "No worries ! I have open availability any day" at bounding box center [1227, 752] width 681 height 52
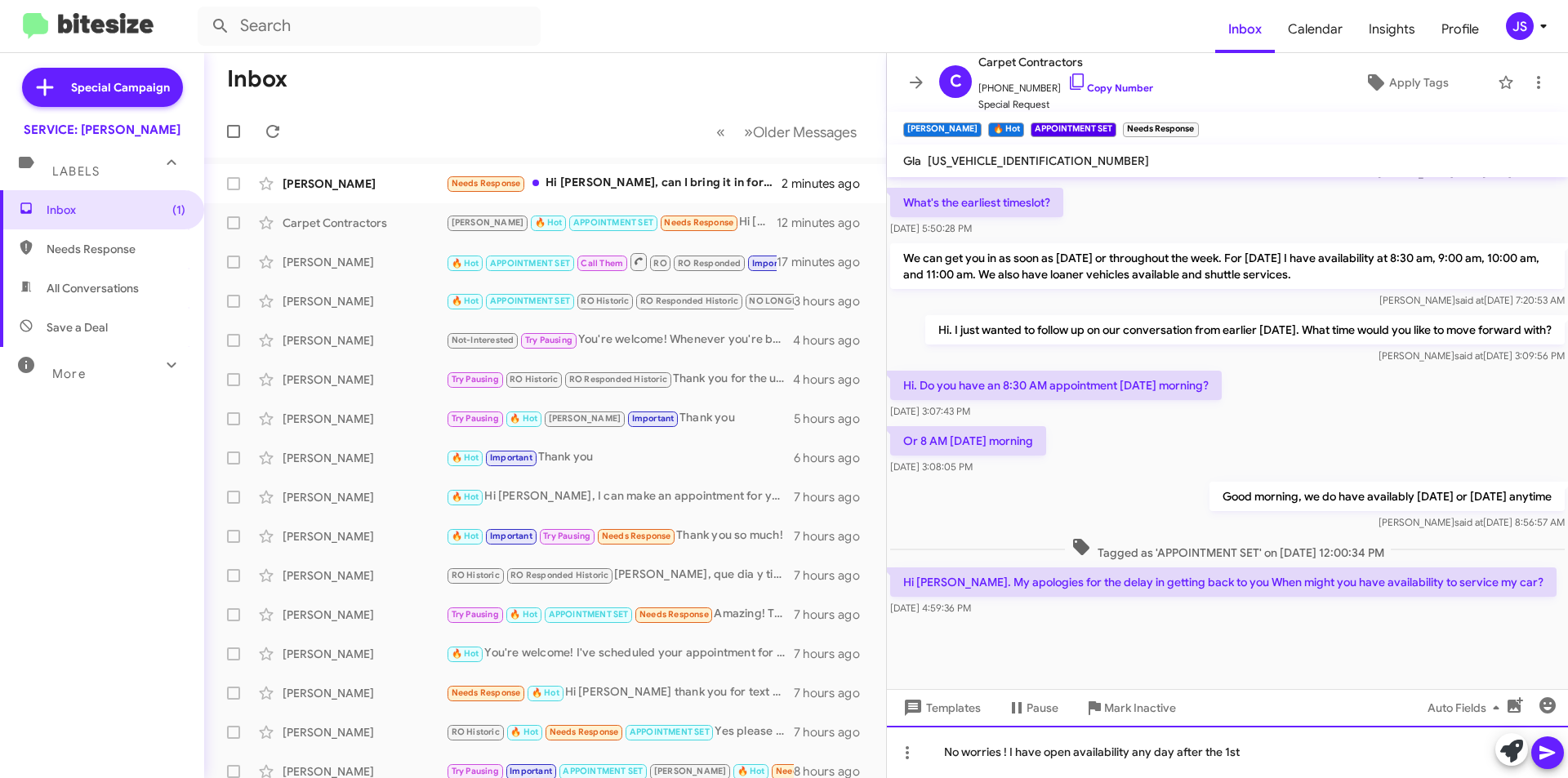
click at [1373, 775] on div "No worries ! I have open availability any day after the 1st" at bounding box center [1227, 752] width 681 height 52
click at [1553, 750] on icon at bounding box center [1548, 752] width 20 height 20
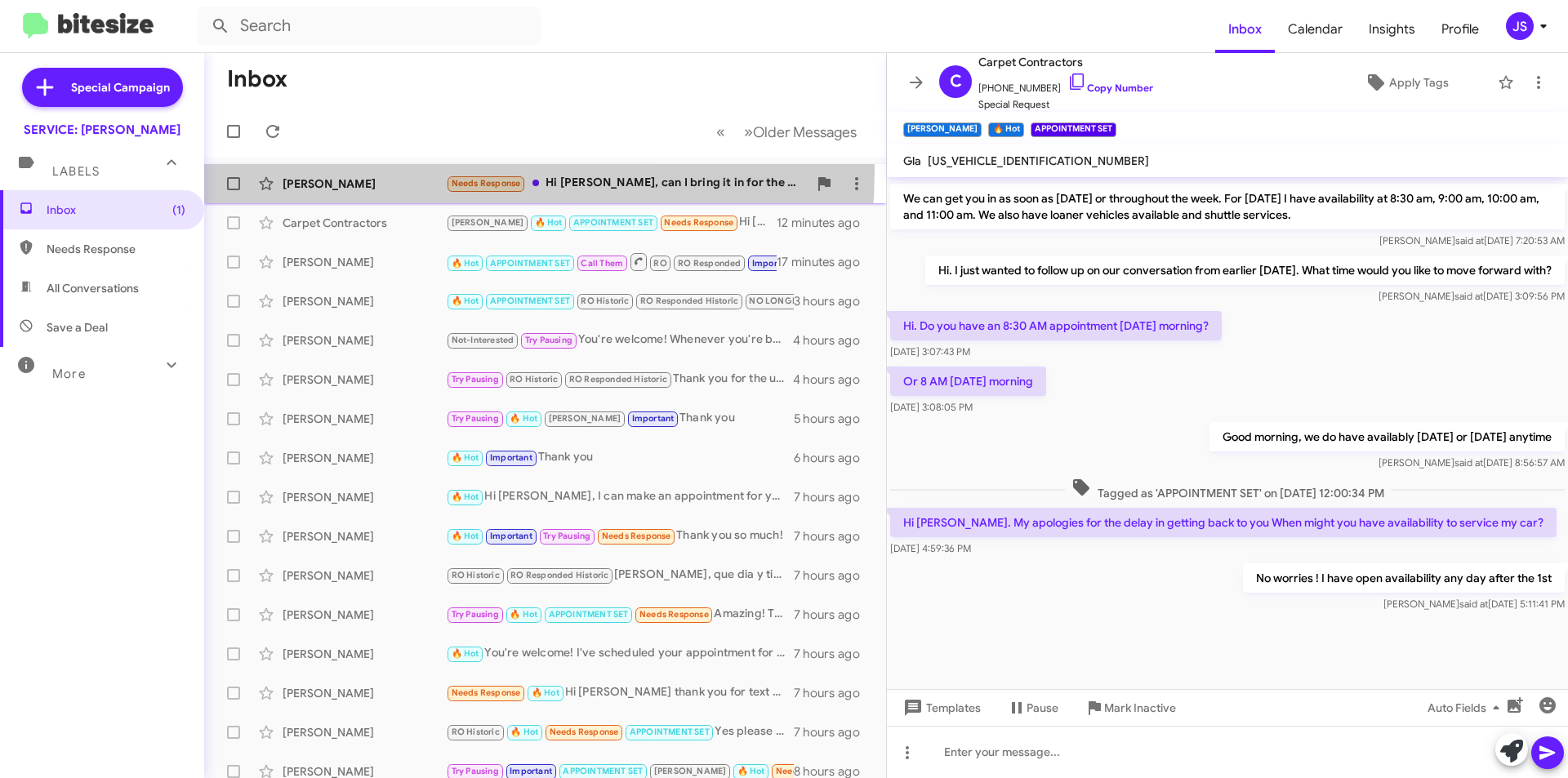
click at [349, 169] on div "George Hensler Needs Response Hi Omar, can I bring it in for the A service the …" at bounding box center [545, 183] width 656 height 32
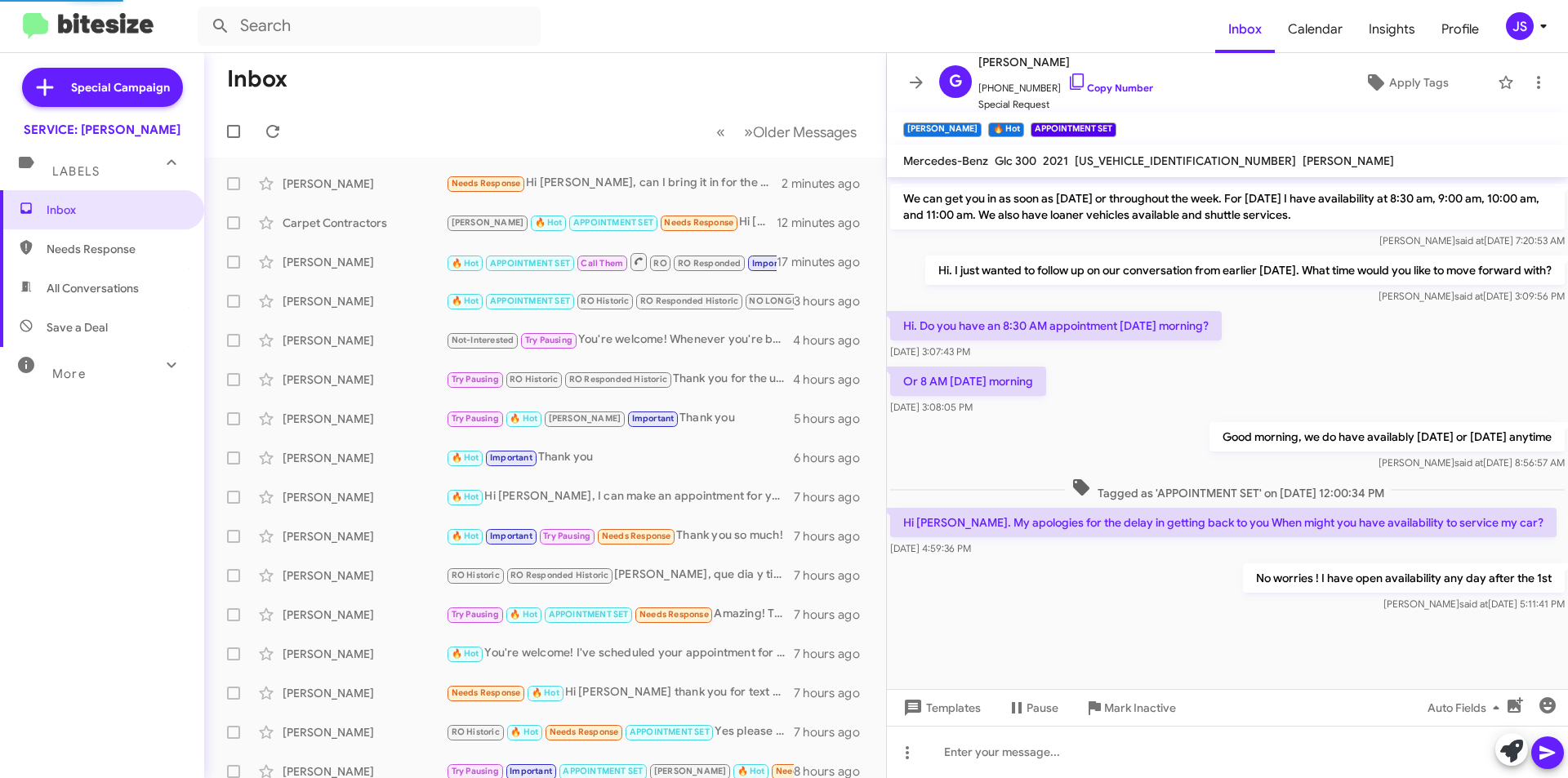
scroll to position [205, 0]
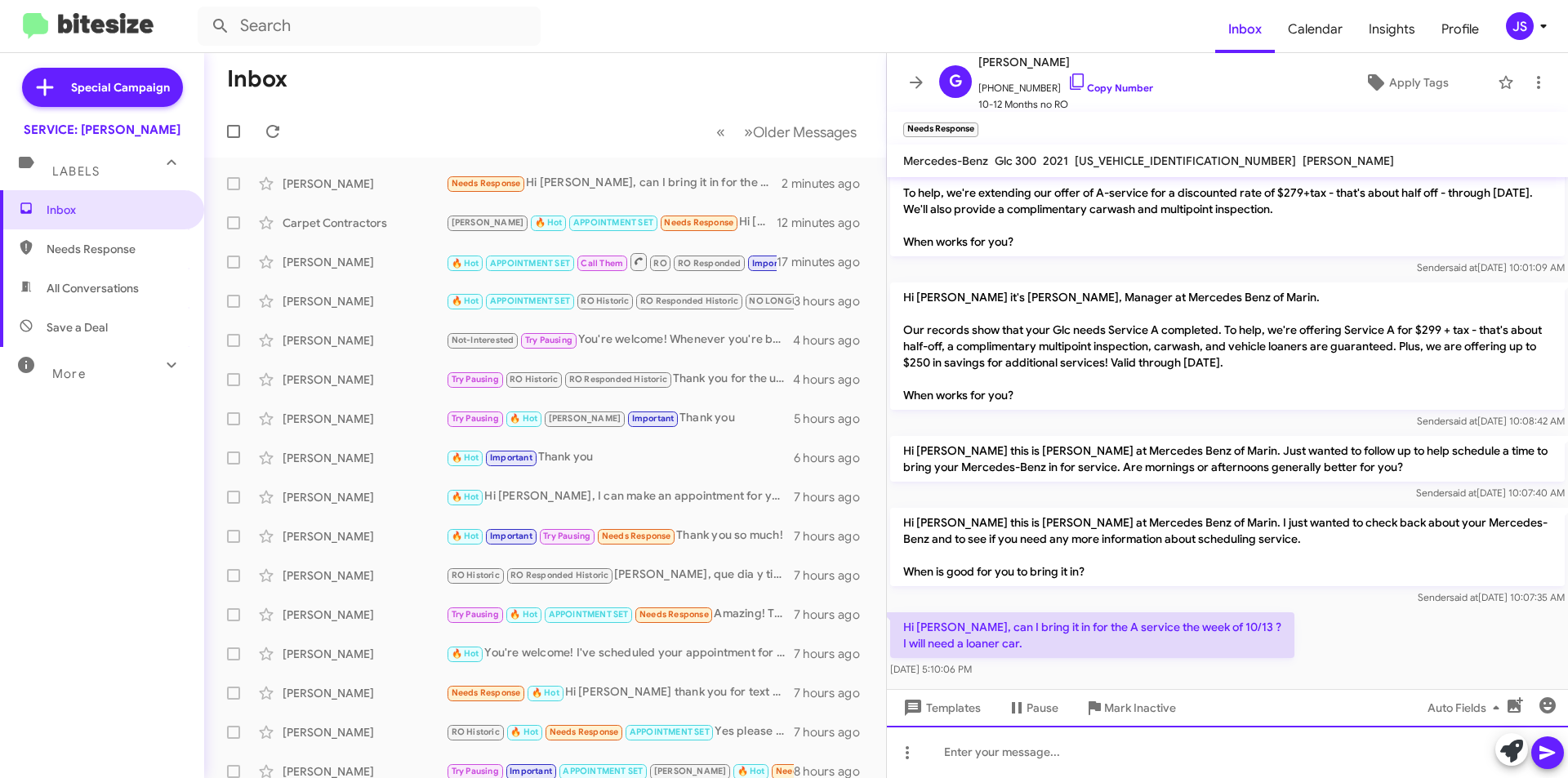
click at [1197, 738] on div at bounding box center [1227, 752] width 681 height 52
click at [1383, 751] on div "Hi George, 10/13 works with a loaner. What time would you like to drop off?" at bounding box center [1227, 752] width 681 height 52
click at [1555, 748] on icon at bounding box center [1548, 752] width 20 height 20
